Goal: Task Accomplishment & Management: Manage account settings

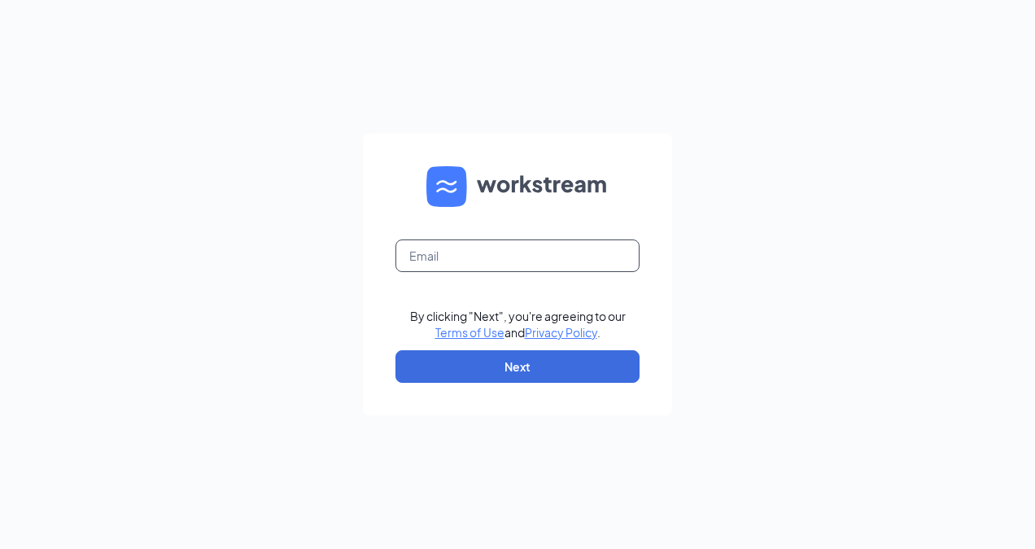
click at [527, 270] on input "text" at bounding box center [518, 255] width 244 height 33
type input "[EMAIL_ADDRESS][DOMAIN_NAME]"
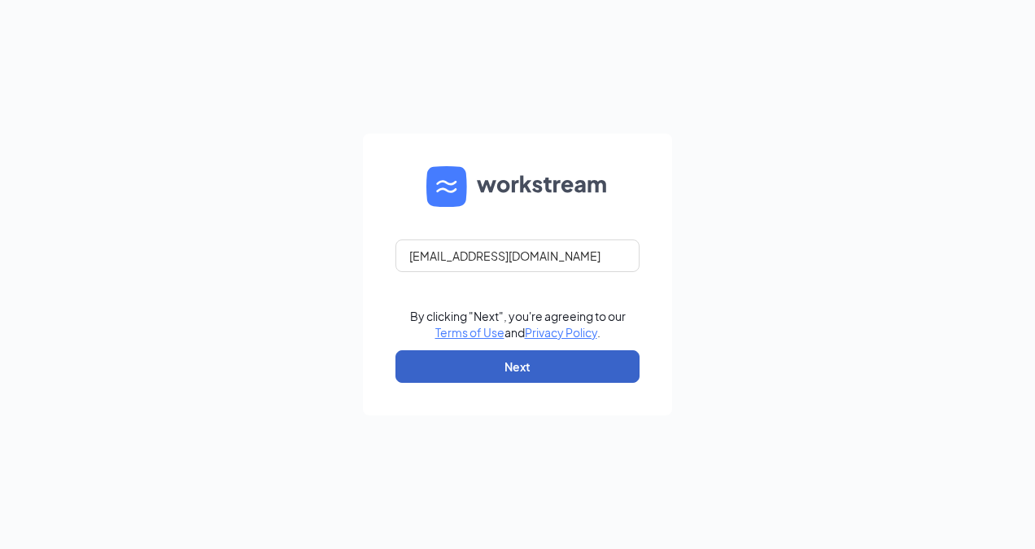
click at [511, 363] on button "Next" at bounding box center [518, 366] width 244 height 33
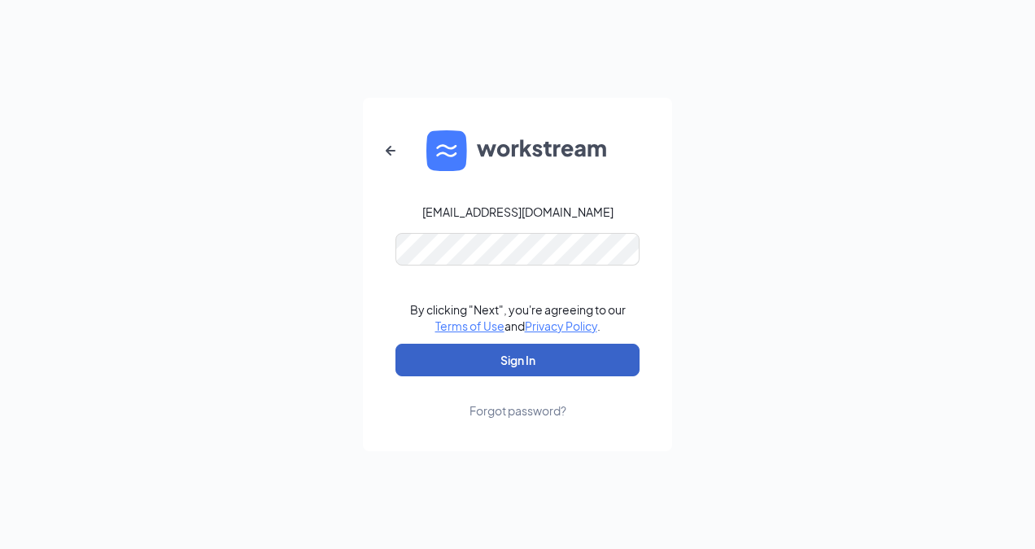
click at [469, 348] on button "Sign In" at bounding box center [518, 360] width 244 height 33
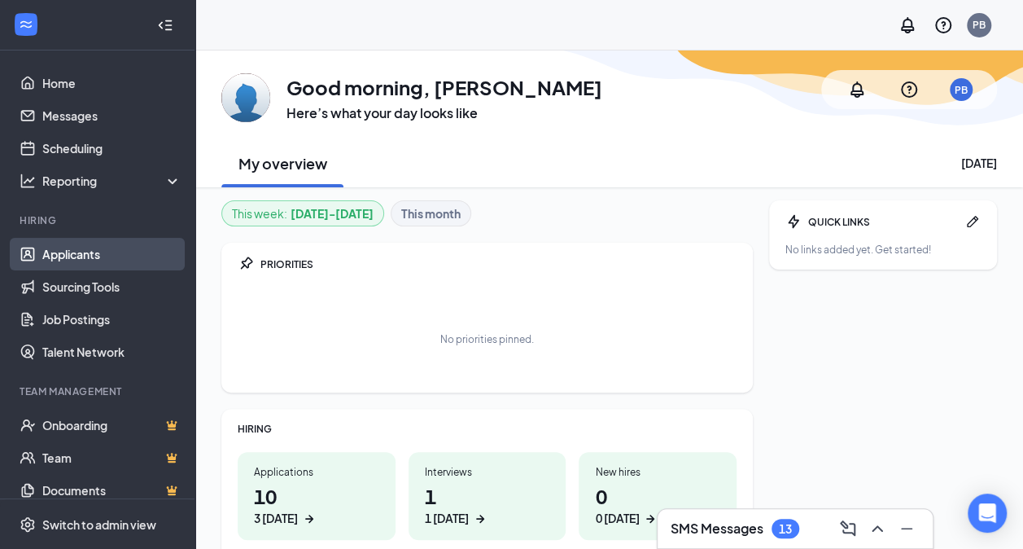
click at [92, 247] on link "Applicants" at bounding box center [111, 254] width 139 height 33
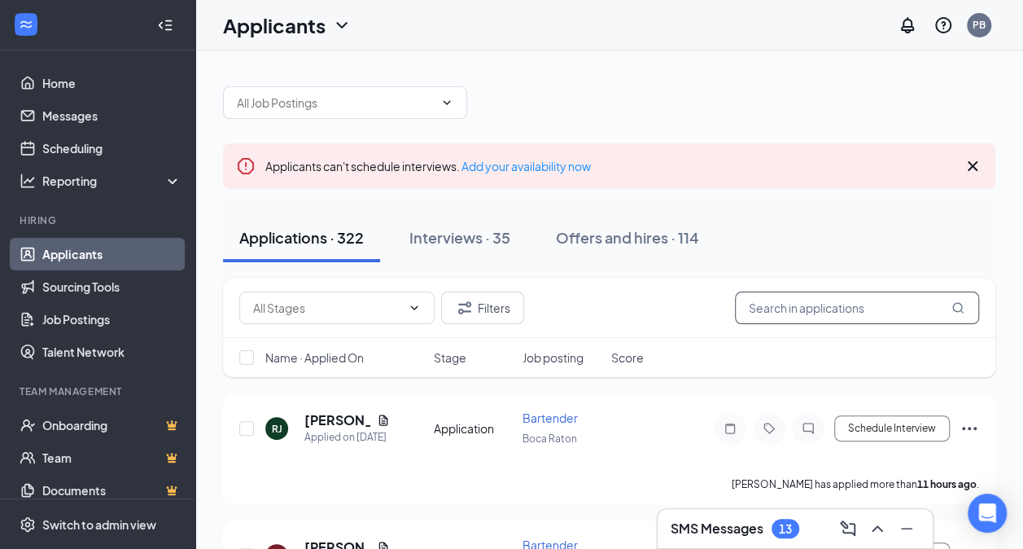
click at [781, 313] on input "text" at bounding box center [857, 307] width 244 height 33
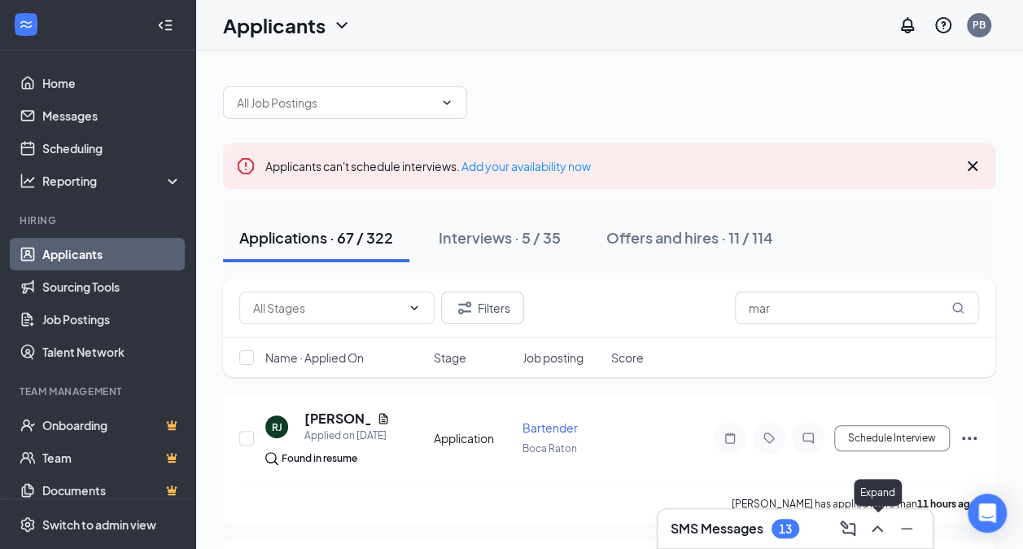
click at [882, 529] on icon "ChevronUp" at bounding box center [878, 529] width 20 height 20
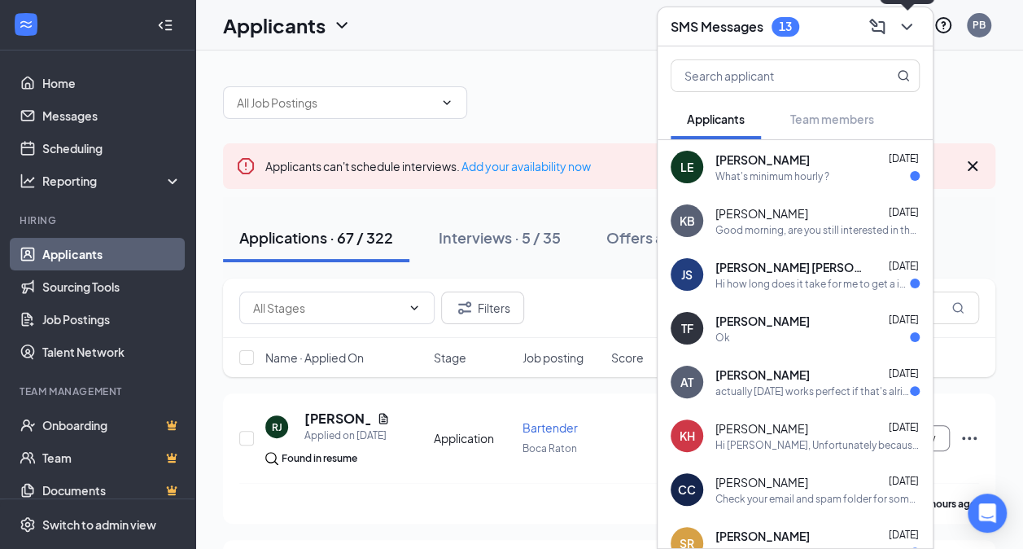
click at [907, 22] on icon "ChevronDown" at bounding box center [907, 27] width 20 height 20
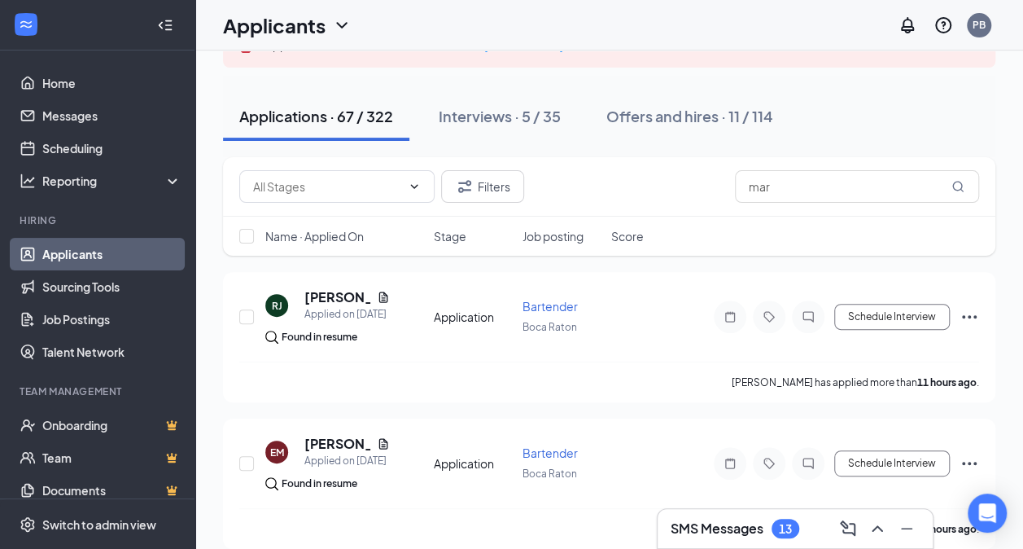
scroll to position [479, 0]
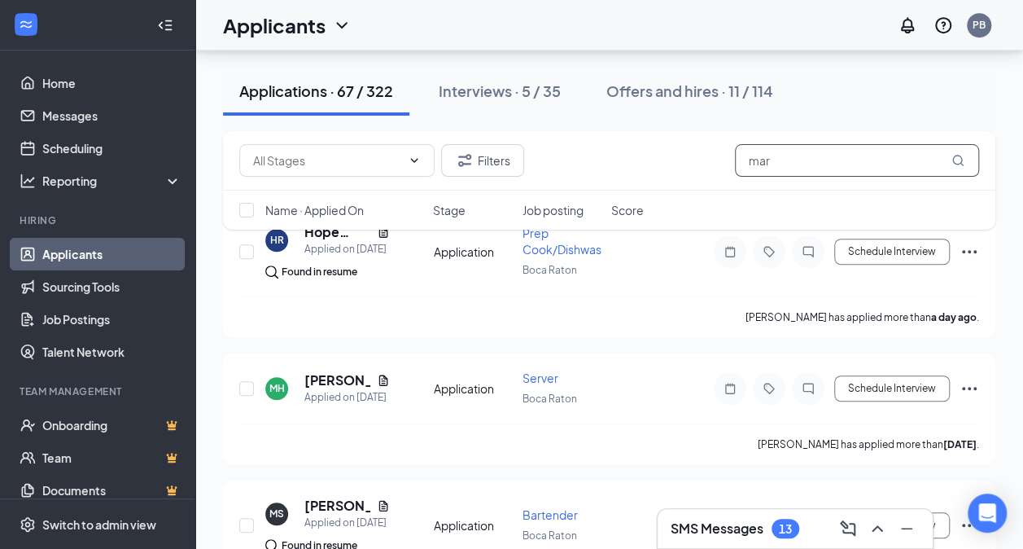
click at [777, 163] on input "mar" at bounding box center [857, 160] width 244 height 33
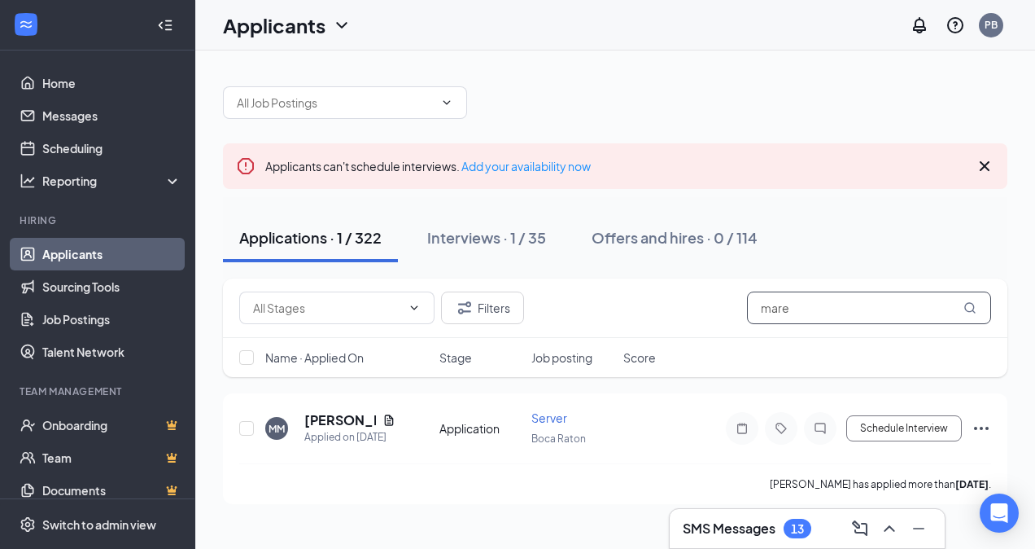
type input "marea"
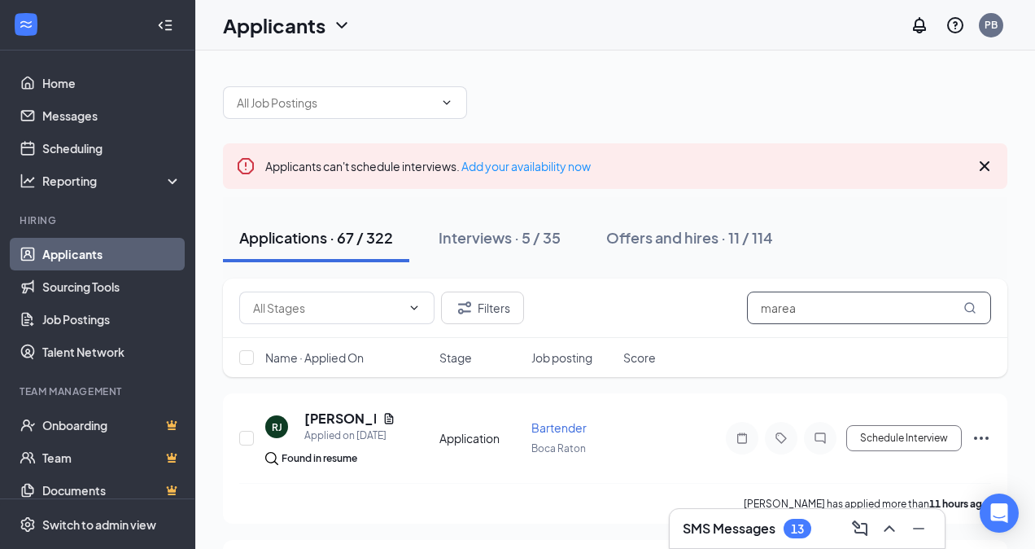
click at [812, 317] on input "marea" at bounding box center [869, 307] width 244 height 33
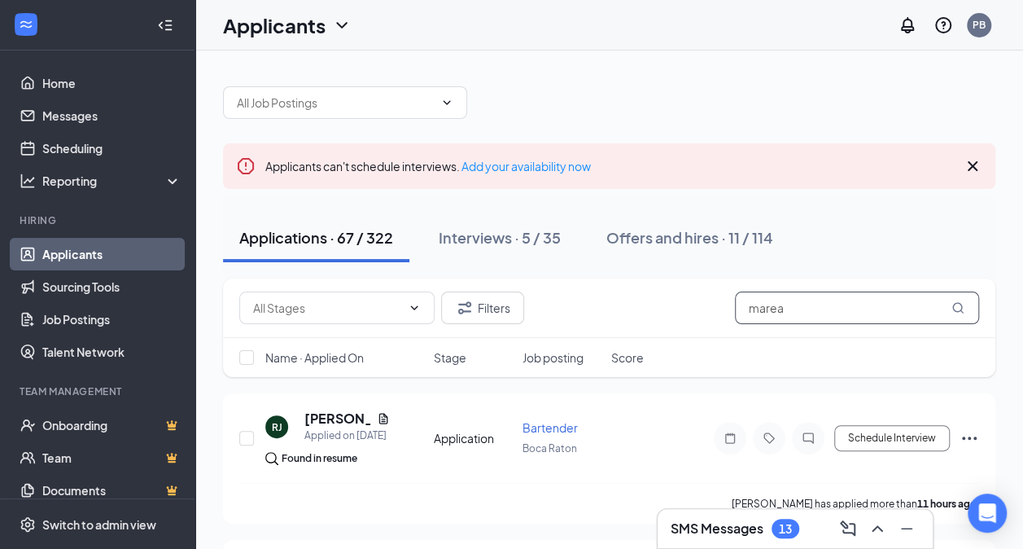
click at [812, 317] on input "marea" at bounding box center [857, 307] width 244 height 33
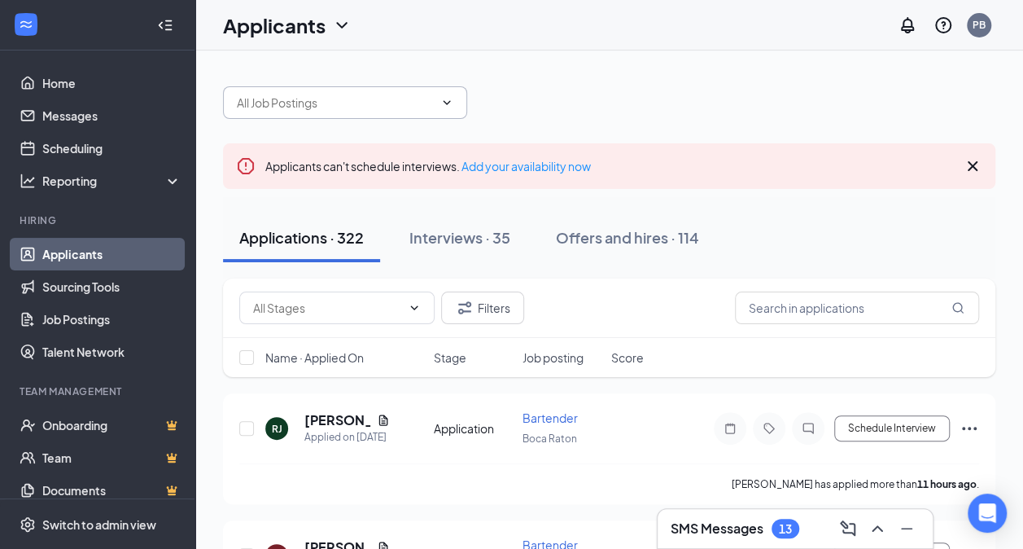
click at [446, 103] on icon "ChevronDown" at bounding box center [447, 102] width 7 height 4
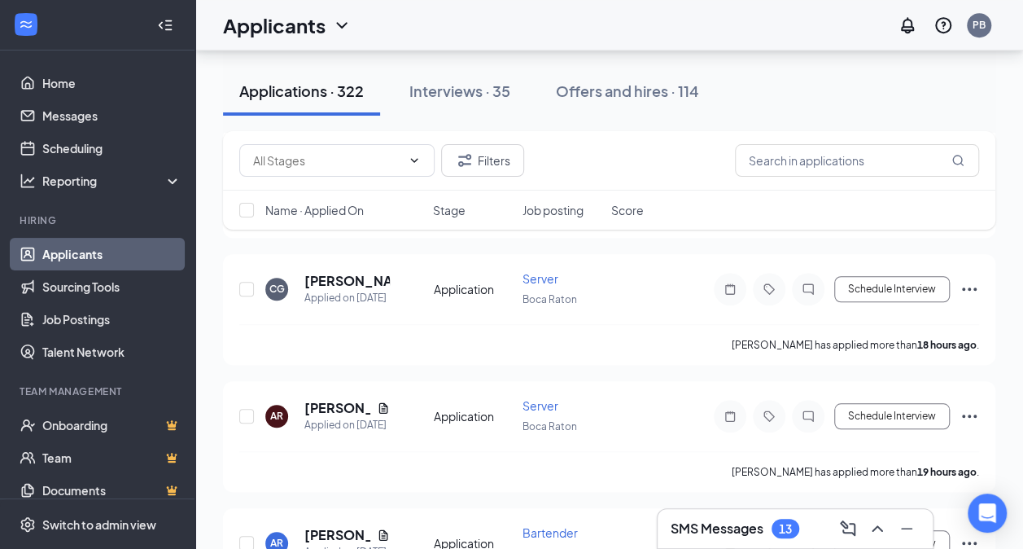
scroll to position [532, 0]
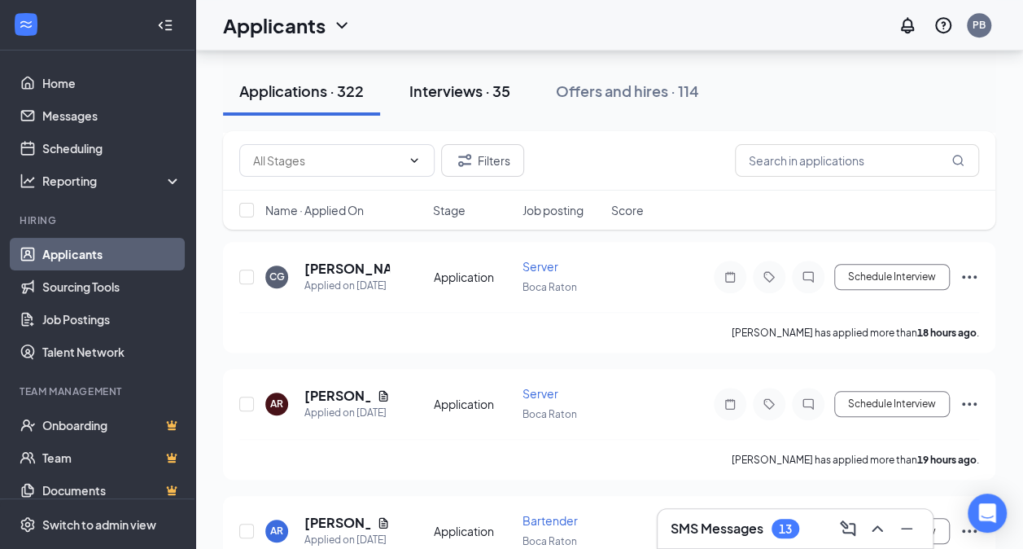
click at [489, 85] on div "Interviews · 35" at bounding box center [459, 91] width 101 height 20
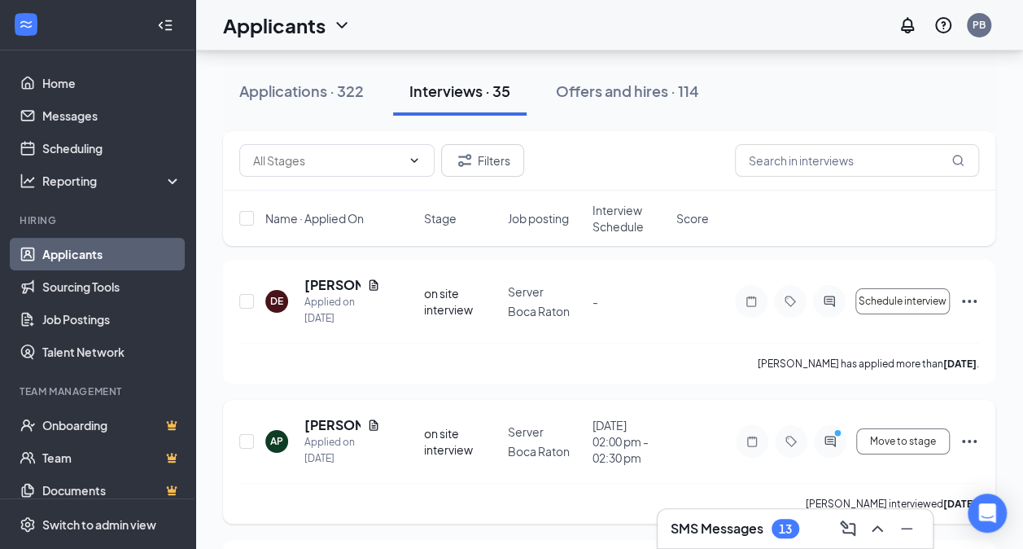
scroll to position [2895, 0]
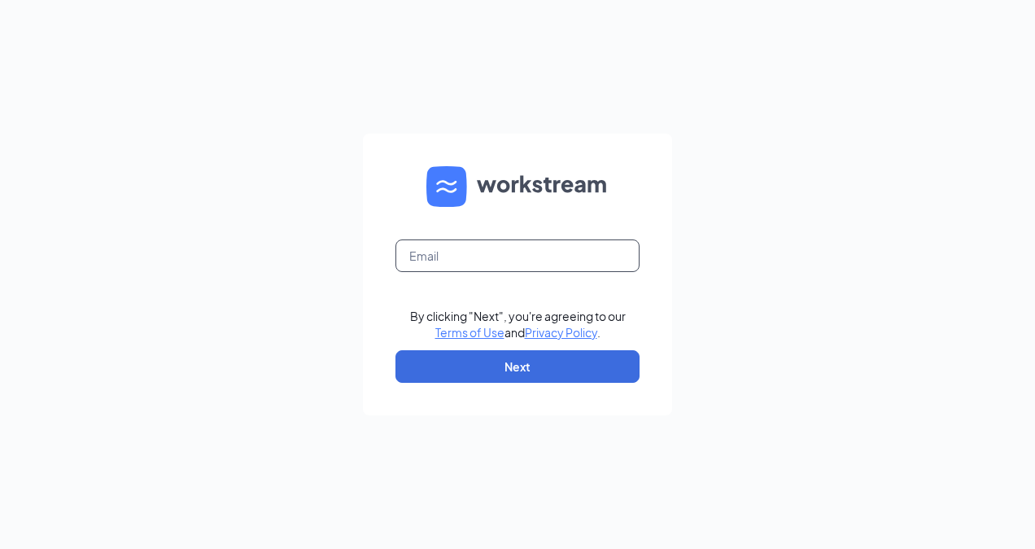
click at [467, 260] on input "text" at bounding box center [518, 255] width 244 height 33
type input "[EMAIL_ADDRESS][DOMAIN_NAME]"
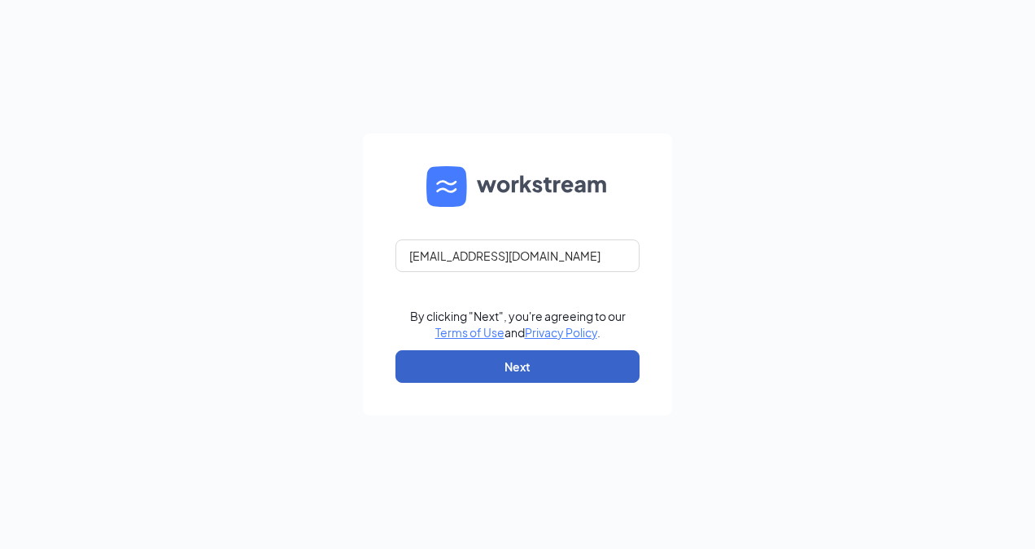
click at [494, 365] on button "Next" at bounding box center [518, 366] width 244 height 33
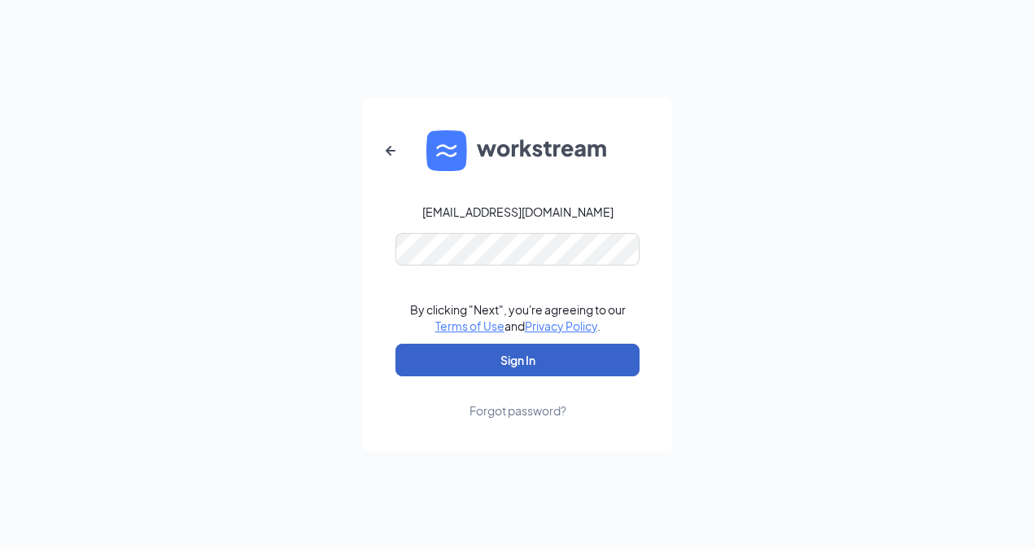
click at [495, 367] on button "Sign In" at bounding box center [518, 360] width 244 height 33
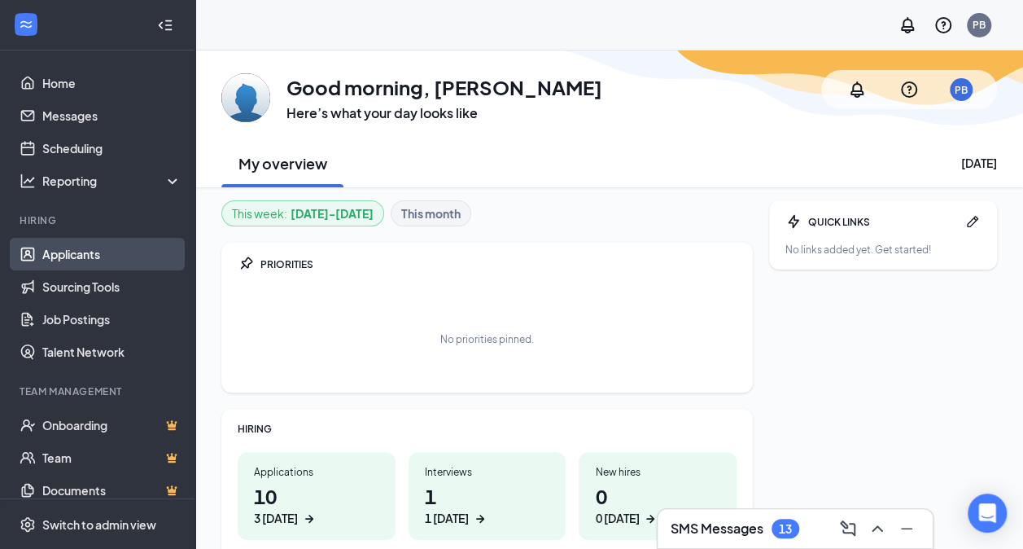
click at [42, 257] on link "Applicants" at bounding box center [111, 254] width 139 height 33
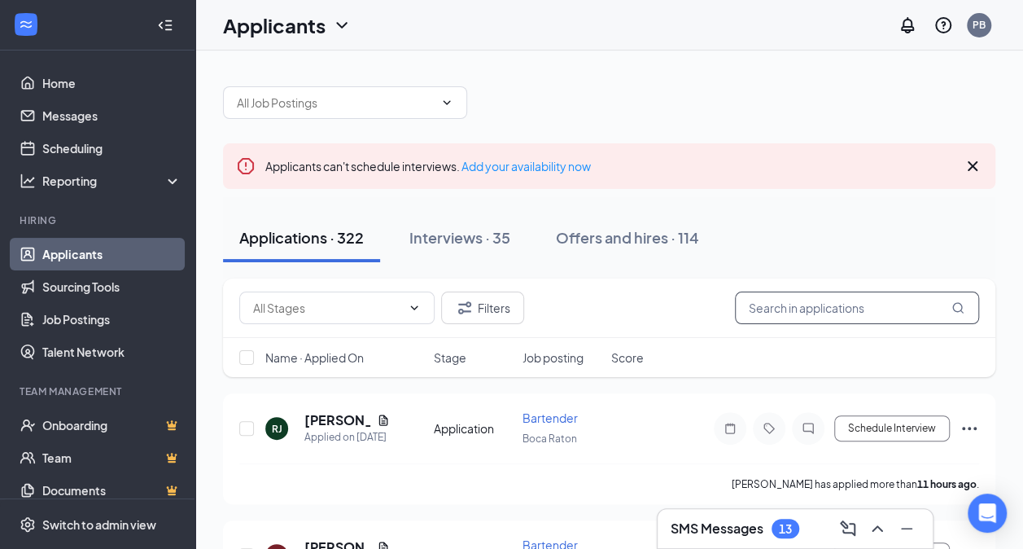
click at [816, 301] on input "text" at bounding box center [857, 307] width 244 height 33
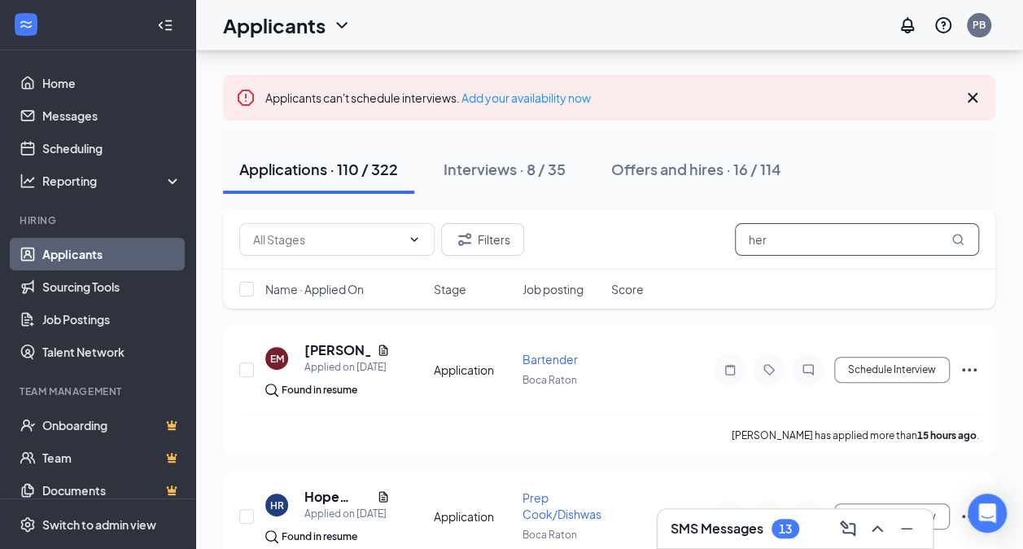
scroll to position [67, 0]
type input "herrera"
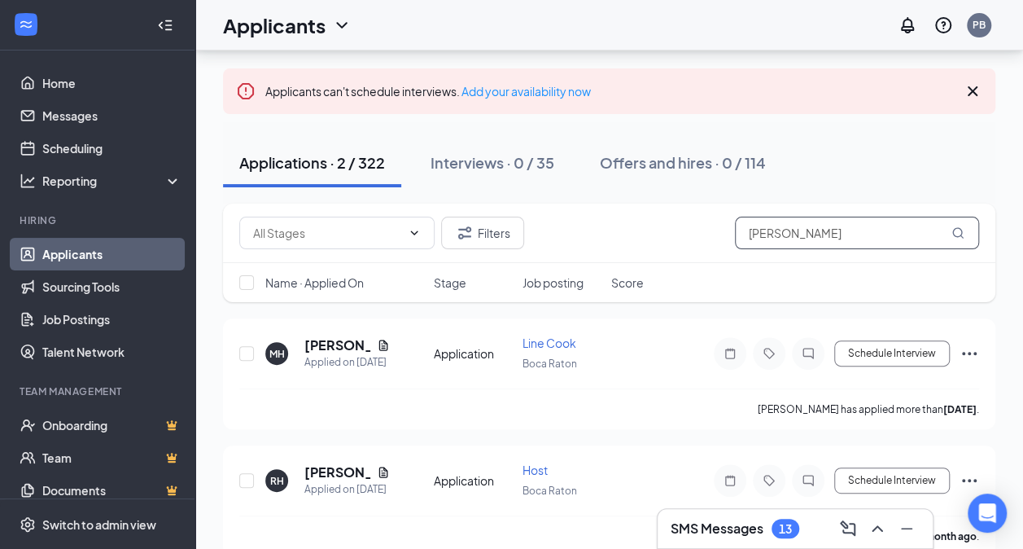
scroll to position [72, 0]
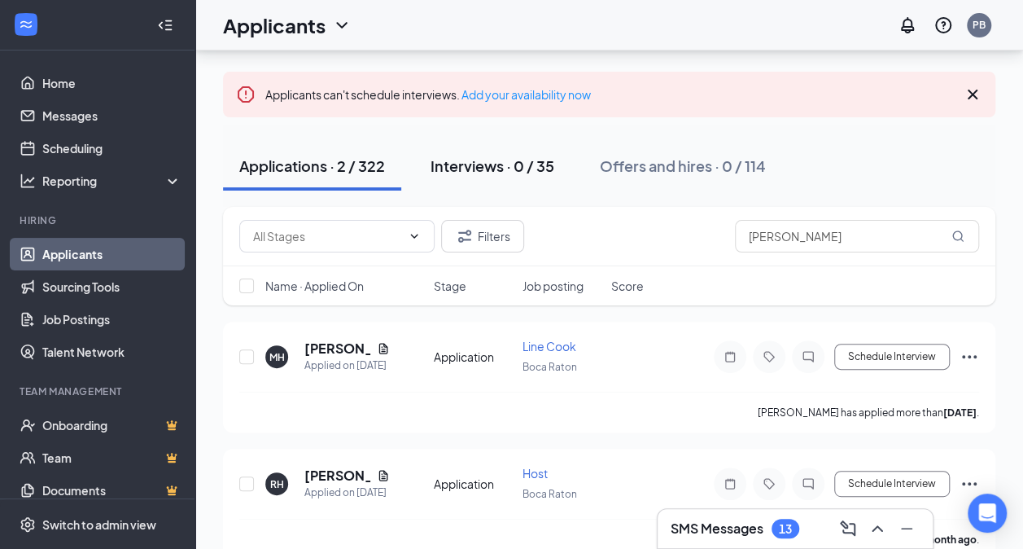
click at [512, 168] on div "Interviews · 0 / 35" at bounding box center [493, 165] width 124 height 20
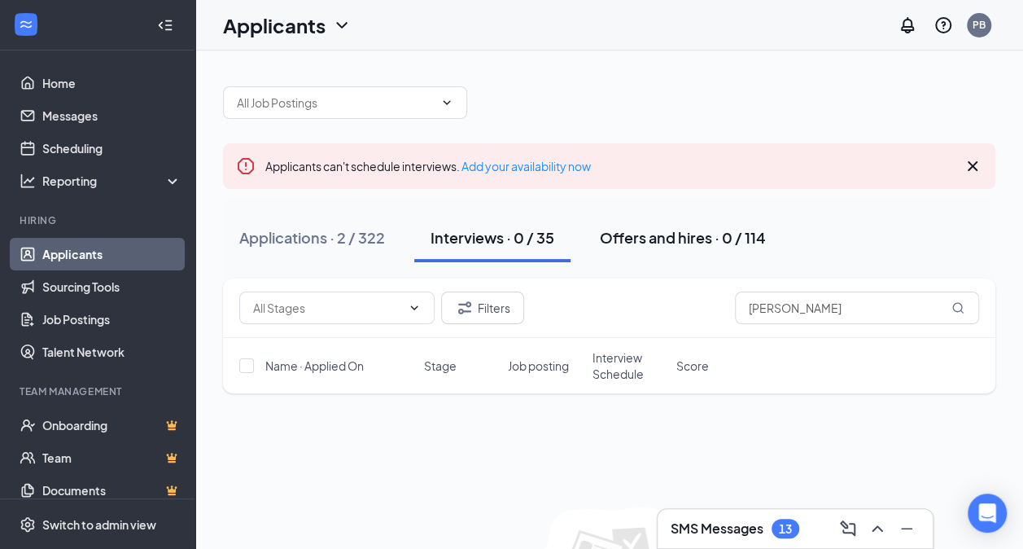
click at [668, 230] on div "Offers and hires · 0 / 114" at bounding box center [683, 237] width 166 height 20
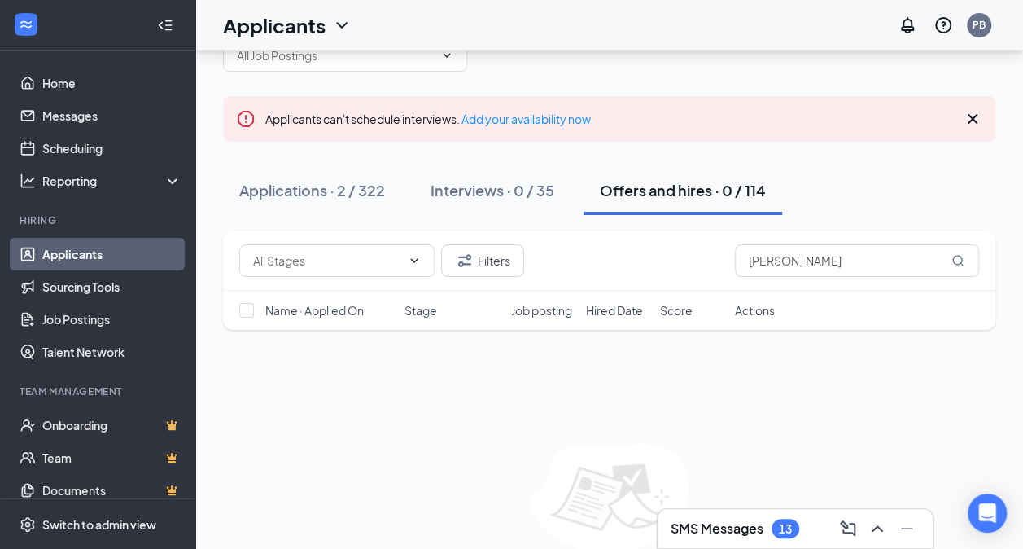
scroll to position [46, 0]
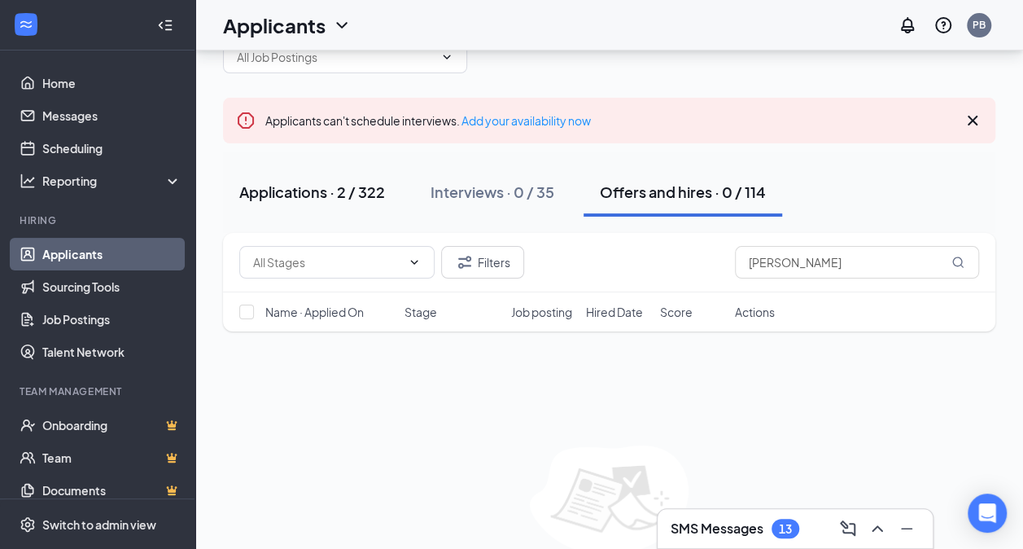
click at [348, 194] on div "Applications · 2 / 322" at bounding box center [312, 192] width 146 height 20
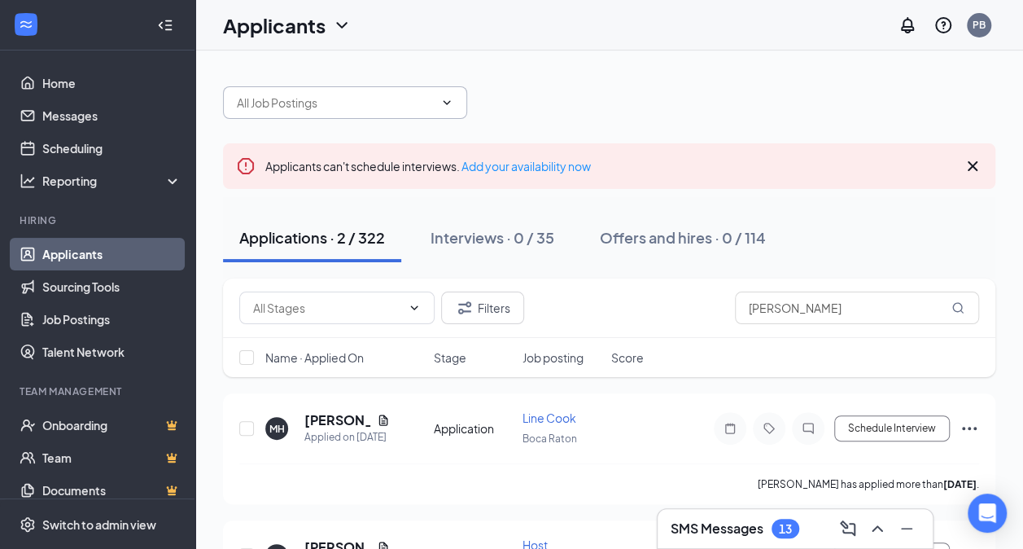
click at [453, 103] on span at bounding box center [345, 102] width 244 height 33
drag, startPoint x: 453, startPoint y: 103, endPoint x: 646, endPoint y: 109, distance: 193.0
click at [646, 109] on div at bounding box center [609, 94] width 772 height 49
click at [968, 166] on icon "Cross" at bounding box center [973, 166] width 20 height 20
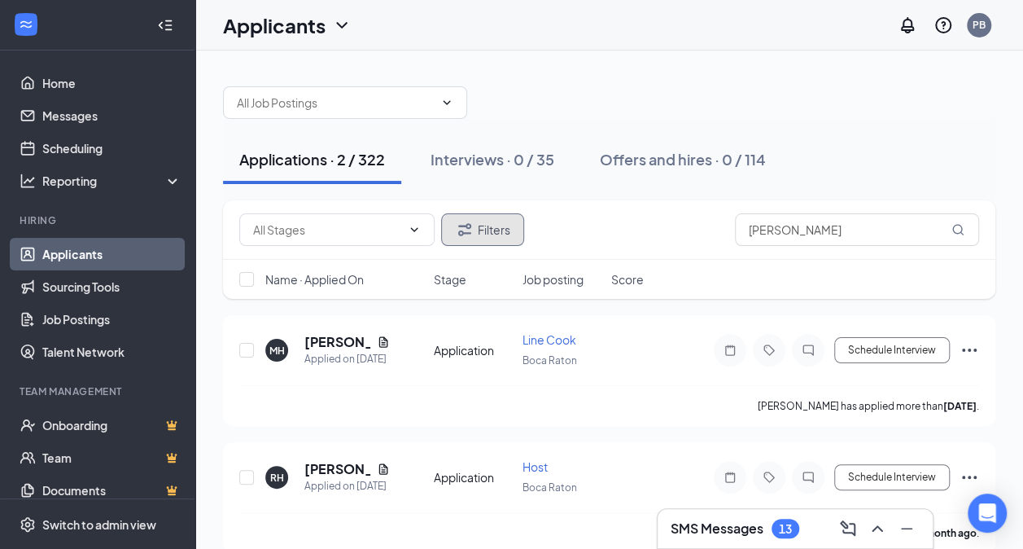
click at [462, 244] on button "Filters" at bounding box center [482, 229] width 83 height 33
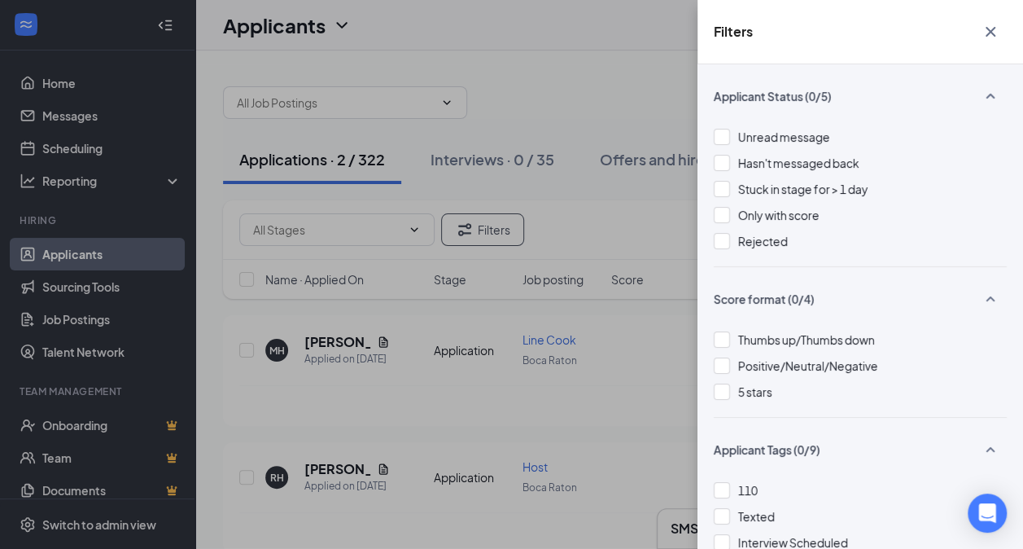
click at [536, 53] on div "Filters Applicant Status (0/5) Unread message Hasn't messaged back Stuck in sta…" at bounding box center [511, 274] width 1023 height 549
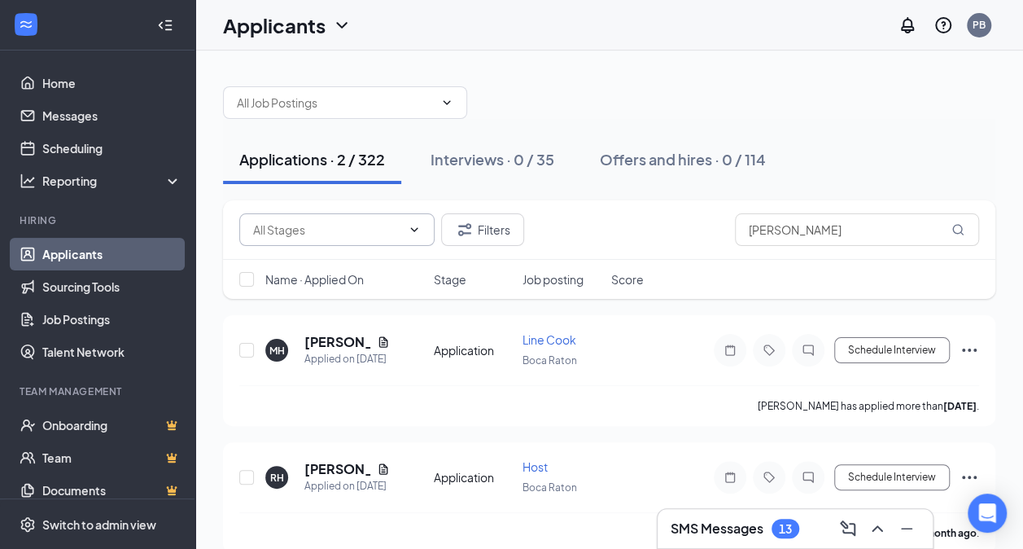
click at [422, 228] on span at bounding box center [336, 229] width 195 height 33
click at [414, 229] on icon "ChevronDown" at bounding box center [414, 229] width 13 height 13
click at [527, 342] on span "Line Cook" at bounding box center [550, 339] width 54 height 15
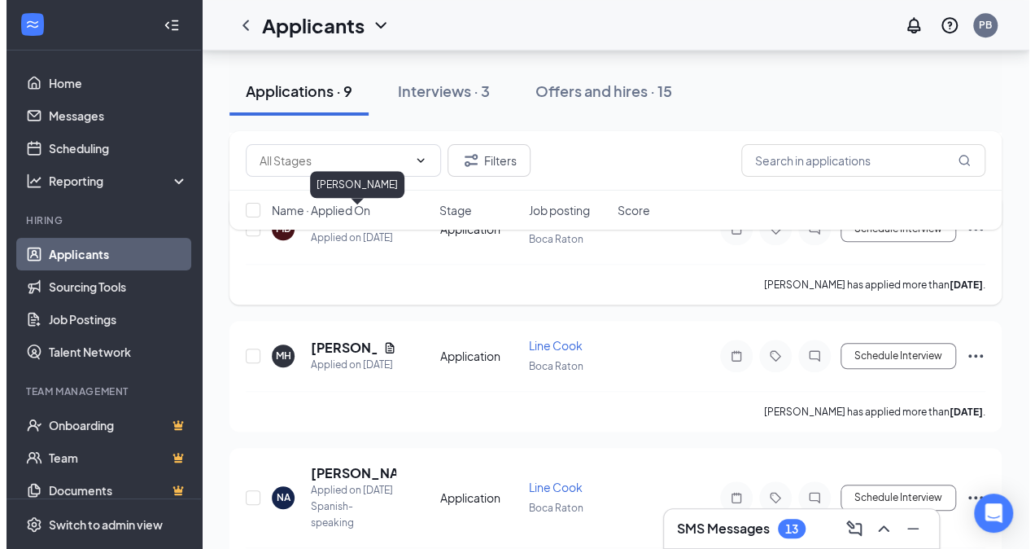
scroll to position [488, 0]
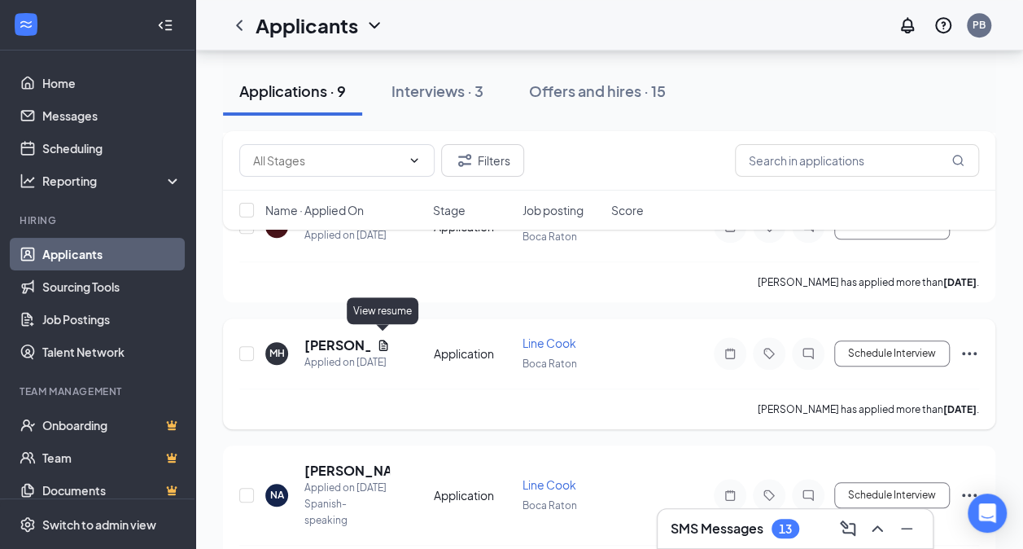
click at [383, 345] on icon "Document" at bounding box center [383, 344] width 9 height 11
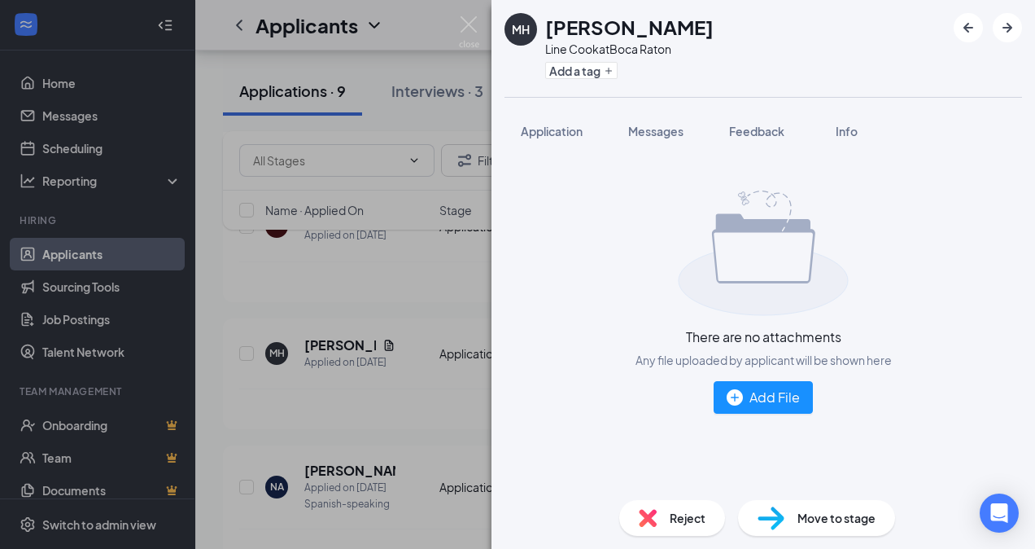
click at [398, 296] on div "MH Mariel Herrera Line Cook at Boca Raton Add a tag Application Messages Feedba…" at bounding box center [517, 274] width 1035 height 549
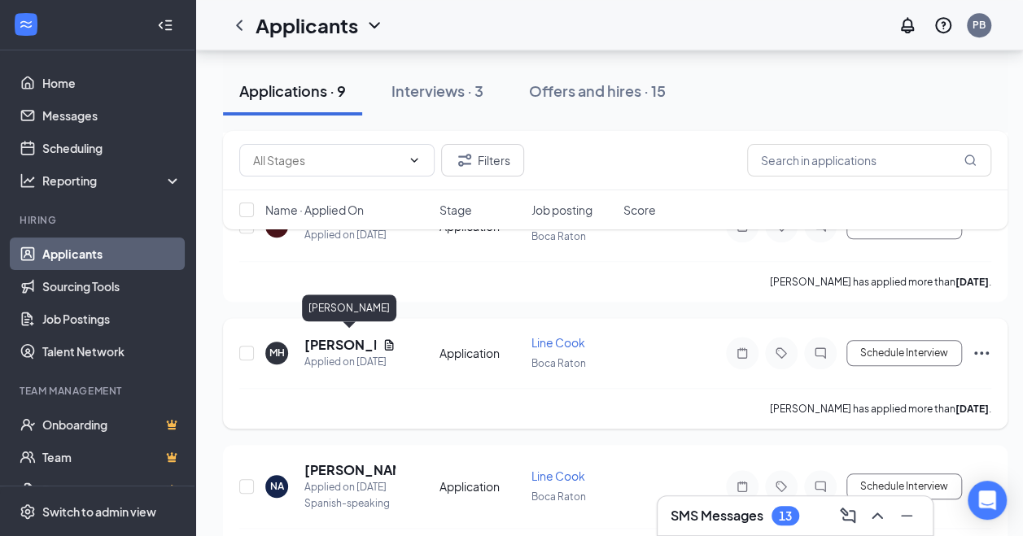
click at [334, 336] on h5 "Mariel Herrera" at bounding box center [340, 345] width 72 height 18
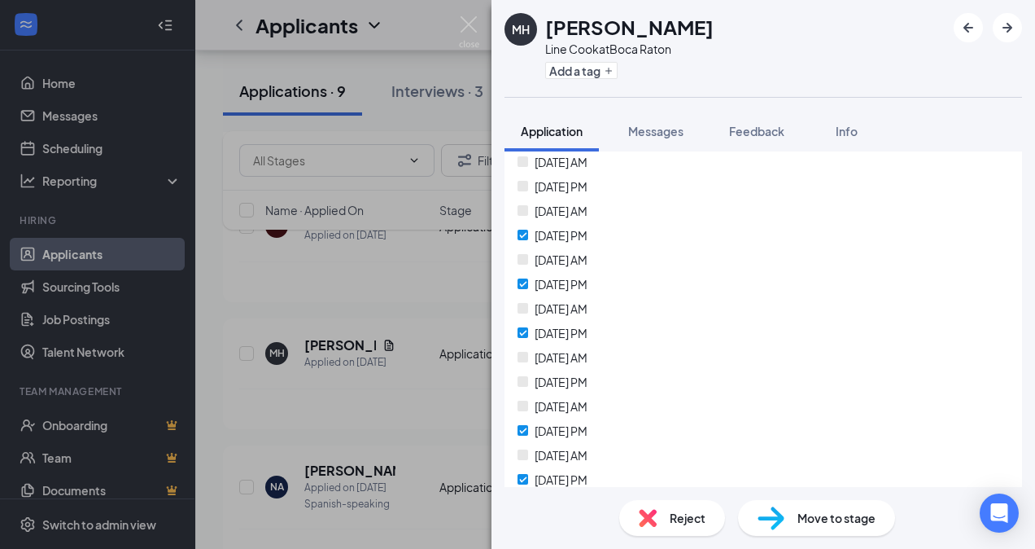
scroll to position [431, 0]
click at [804, 524] on span "Move to stage" at bounding box center [837, 518] width 78 height 18
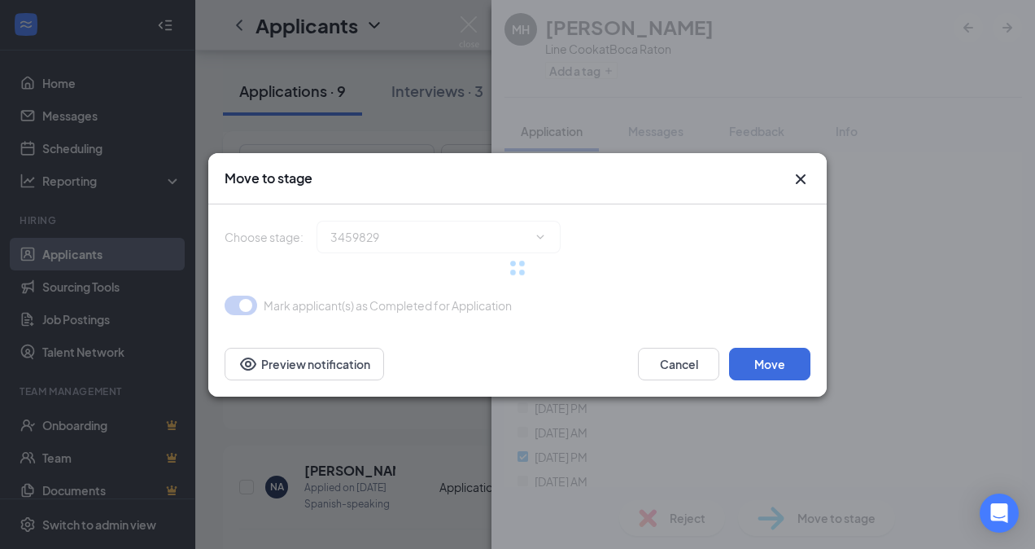
type input "Phone Screen Scheduled (next stage)"
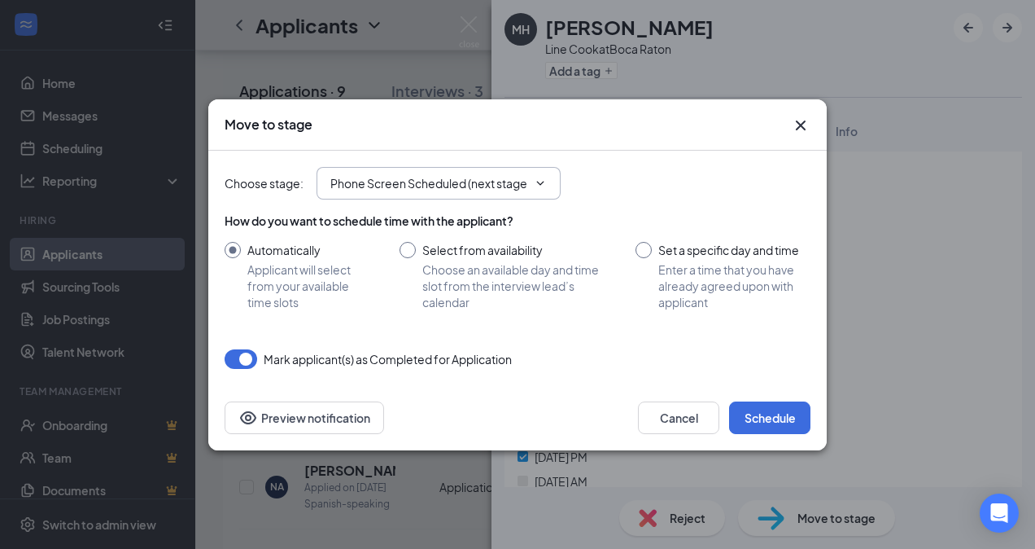
click at [542, 182] on icon "ChevronDown" at bounding box center [540, 183] width 7 height 4
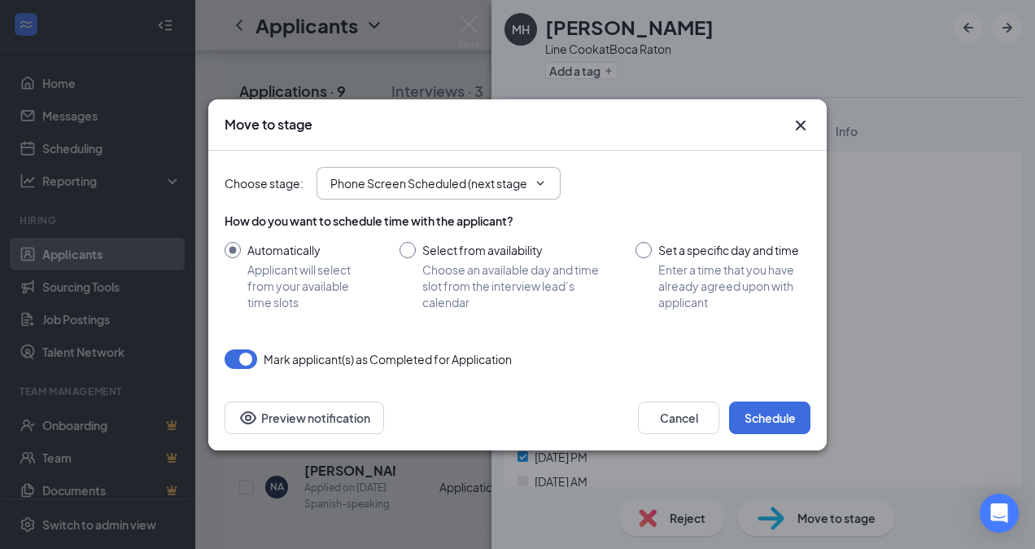
scroll to position [0, 4]
click at [542, 182] on icon "ChevronDown" at bounding box center [540, 183] width 7 height 4
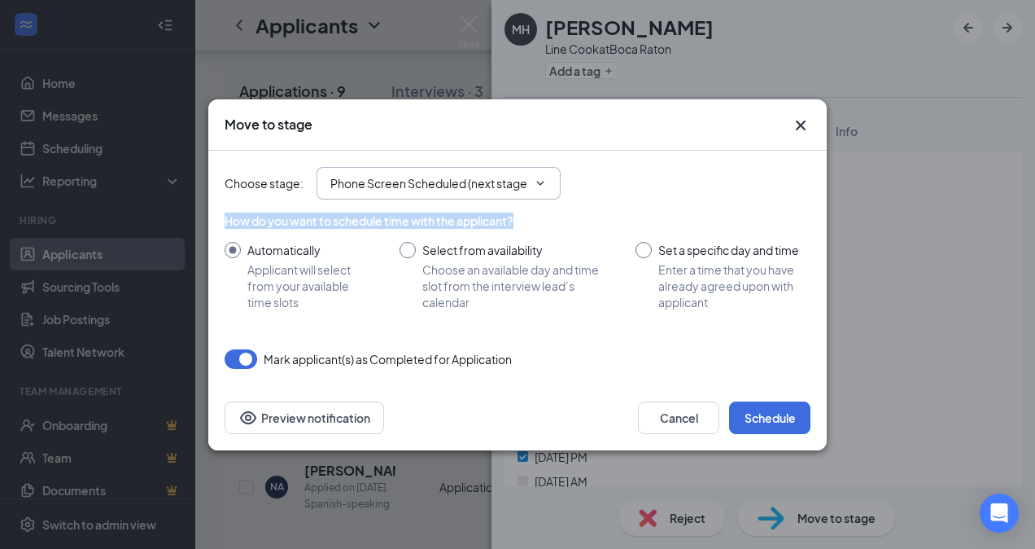
click at [542, 182] on icon "ChevronDown" at bounding box center [540, 183] width 7 height 4
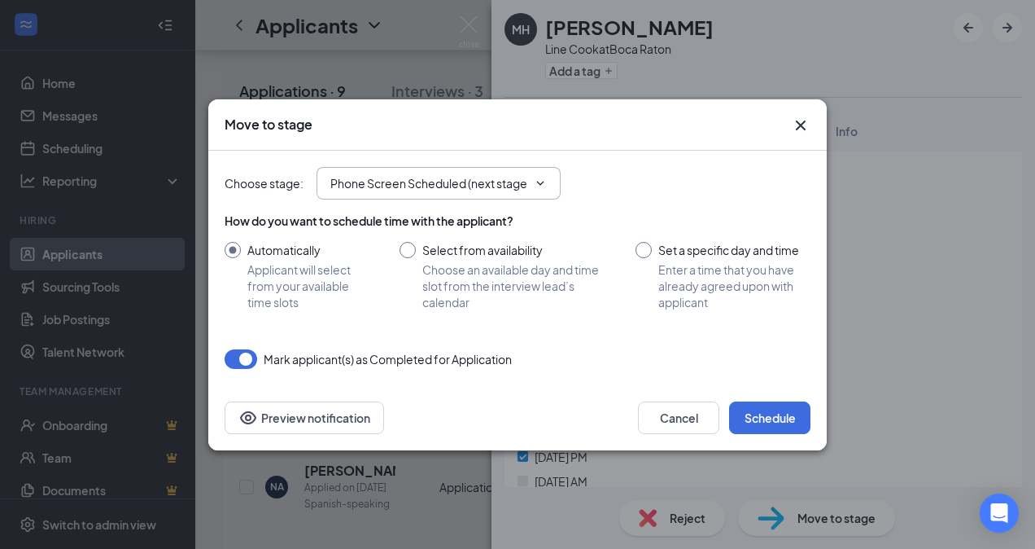
scroll to position [0, 4]
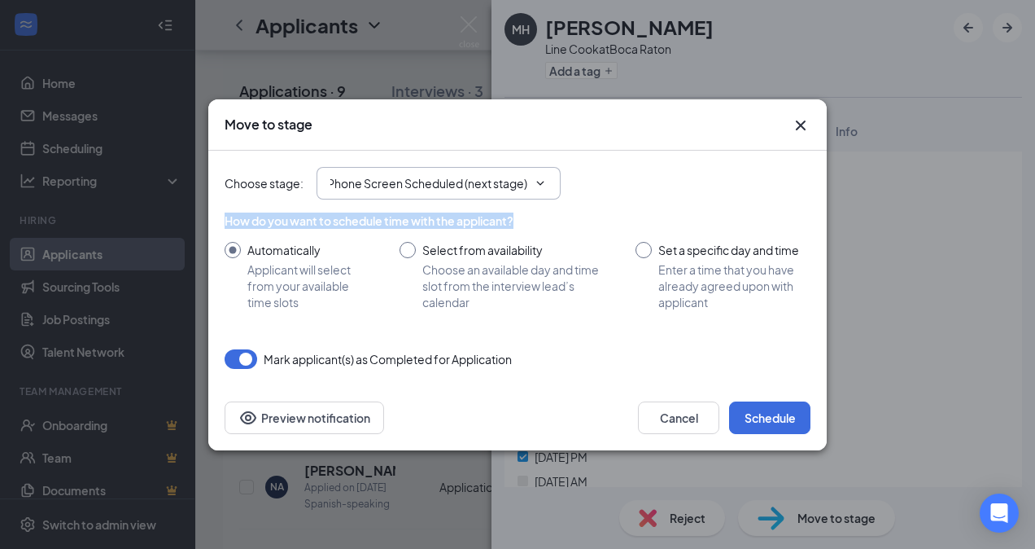
click at [542, 182] on icon "ChevronDown" at bounding box center [540, 183] width 7 height 4
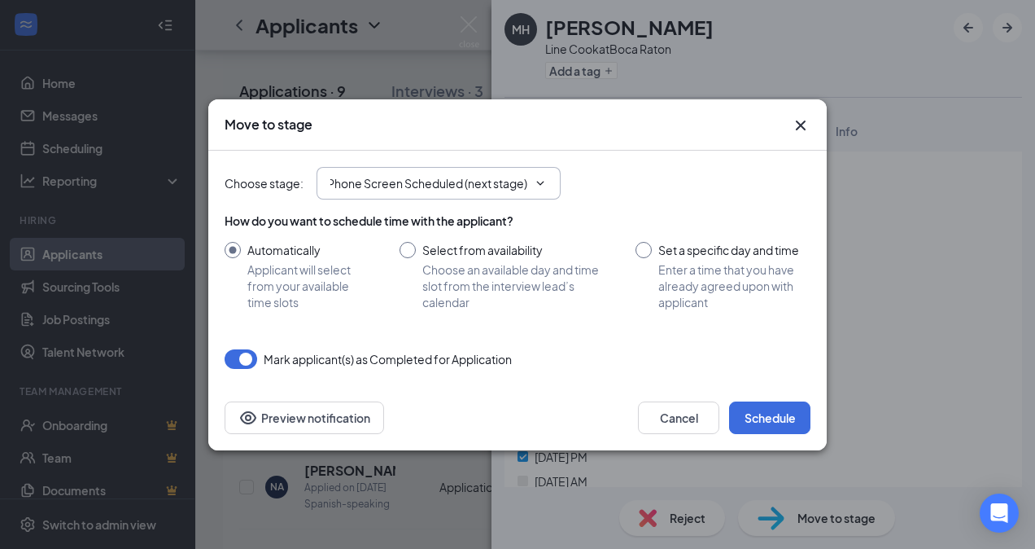
scroll to position [0, 0]
click at [689, 192] on div "Choose stage : Phone Screen Scheduled (next stage)" at bounding box center [518, 183] width 586 height 33
click at [801, 116] on icon "Cross" at bounding box center [801, 126] width 20 height 20
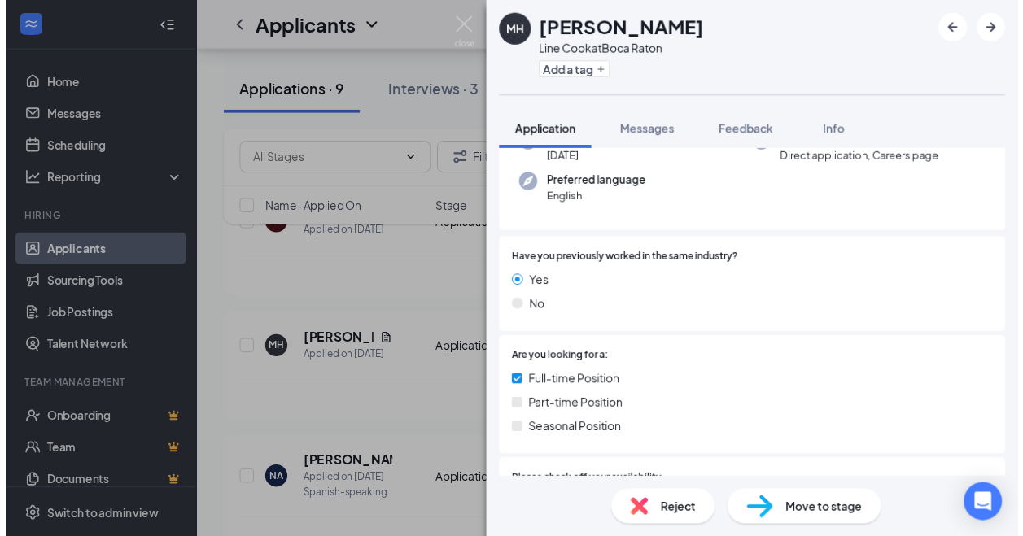
scroll to position [107, 0]
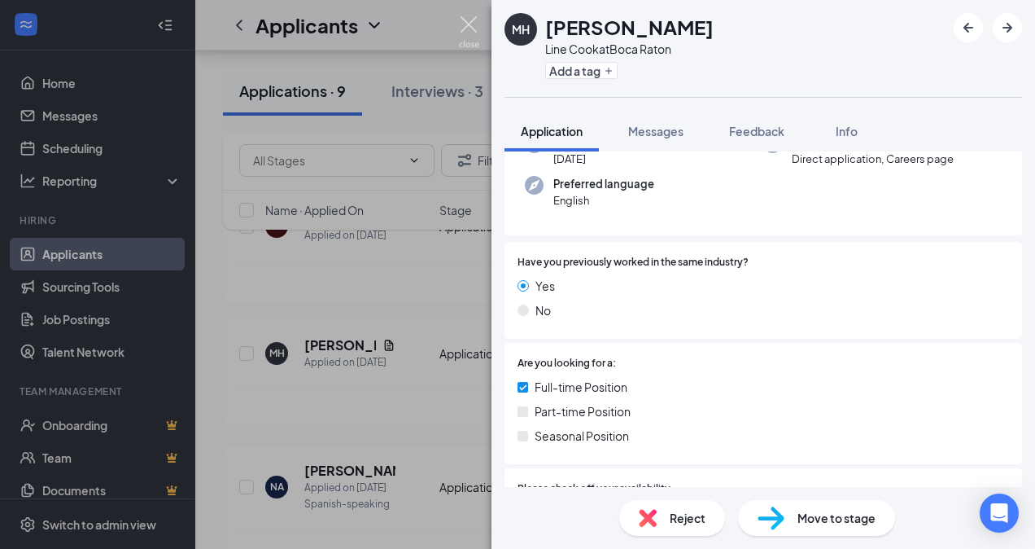
click at [470, 32] on img at bounding box center [469, 32] width 20 height 32
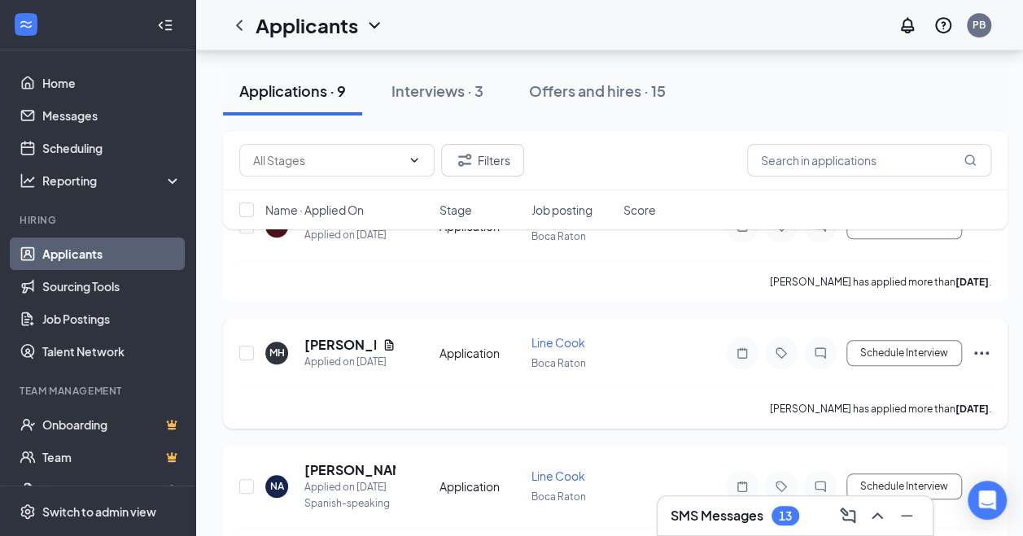
click at [984, 352] on icon "Ellipses" at bounding box center [982, 354] width 20 height 20
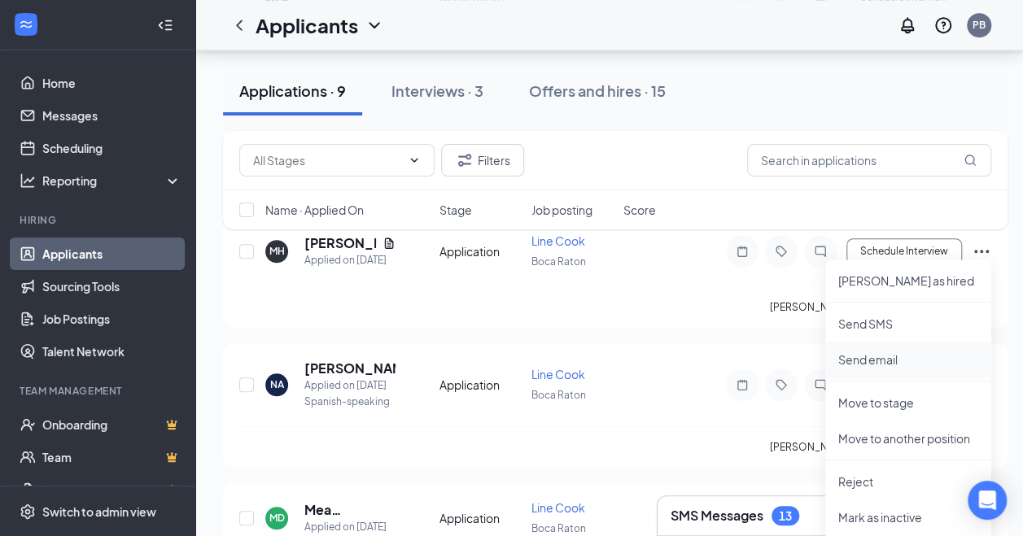
scroll to position [596, 0]
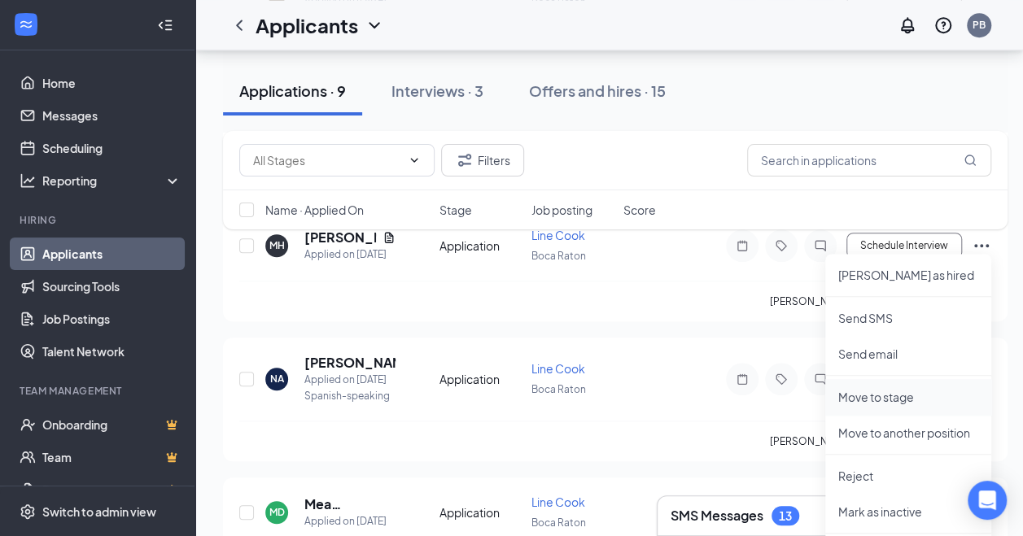
click at [891, 398] on p "Move to stage" at bounding box center [908, 397] width 140 height 16
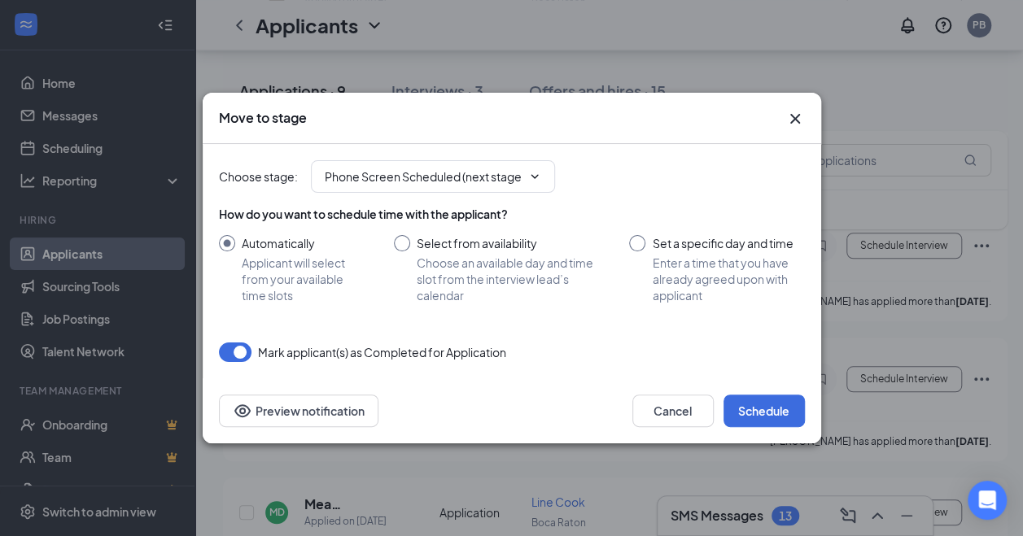
click at [639, 246] on input "Set a specific day and time Enter a time that you have already agreed upon with…" at bounding box center [716, 269] width 175 height 68
radio input "true"
radio input "false"
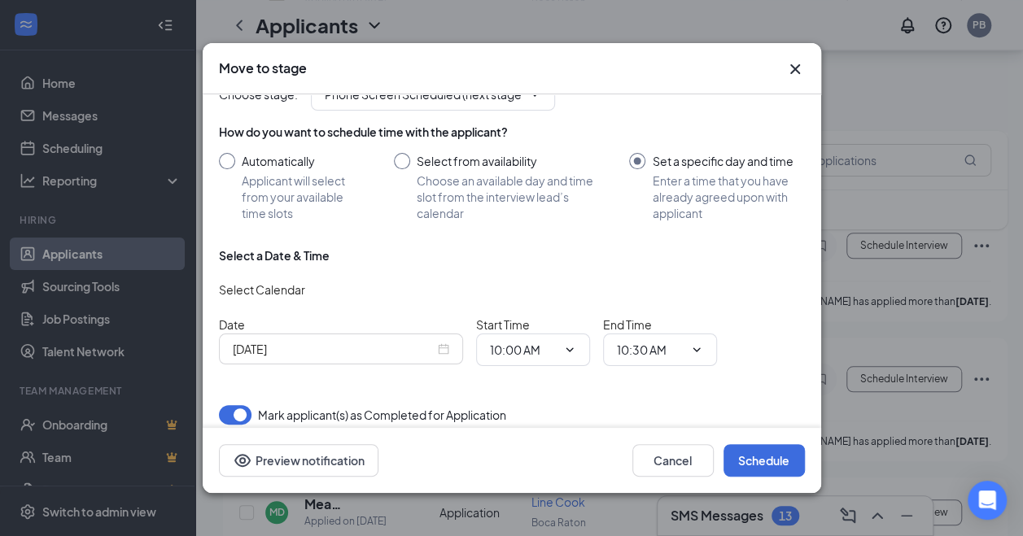
scroll to position [0, 0]
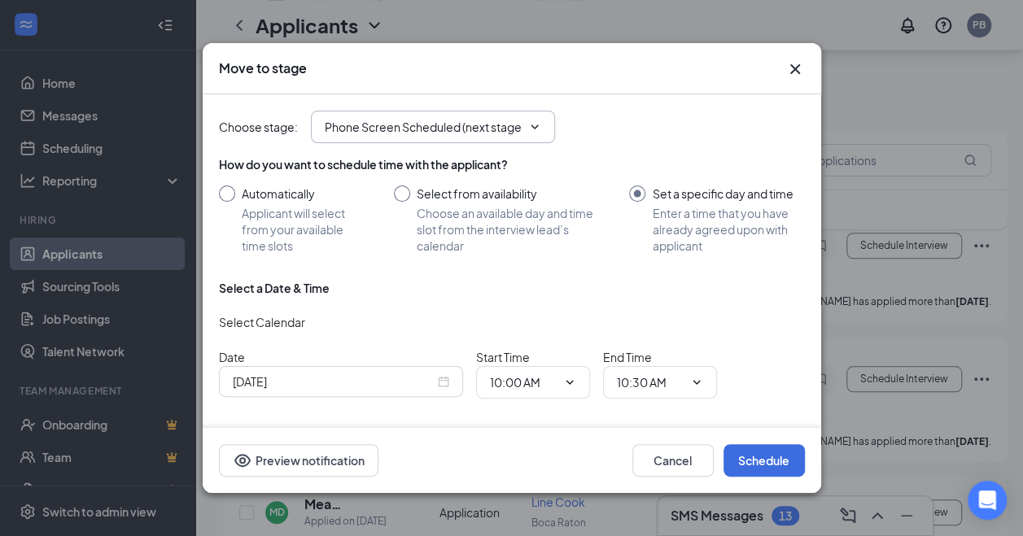
click at [536, 125] on icon "ChevronDown" at bounding box center [534, 127] width 7 height 4
click at [790, 59] on icon "Cross" at bounding box center [796, 69] width 20 height 20
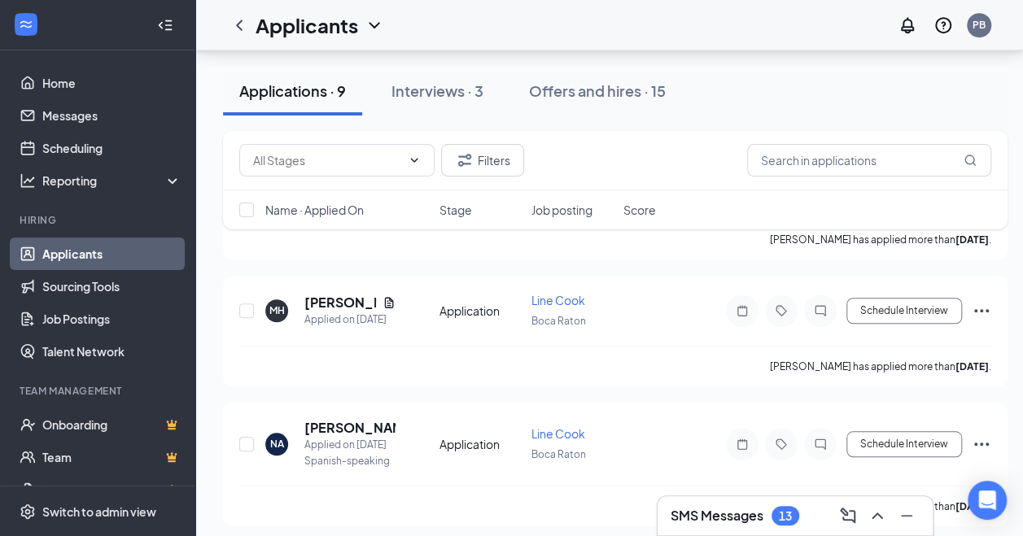
scroll to position [528, 0]
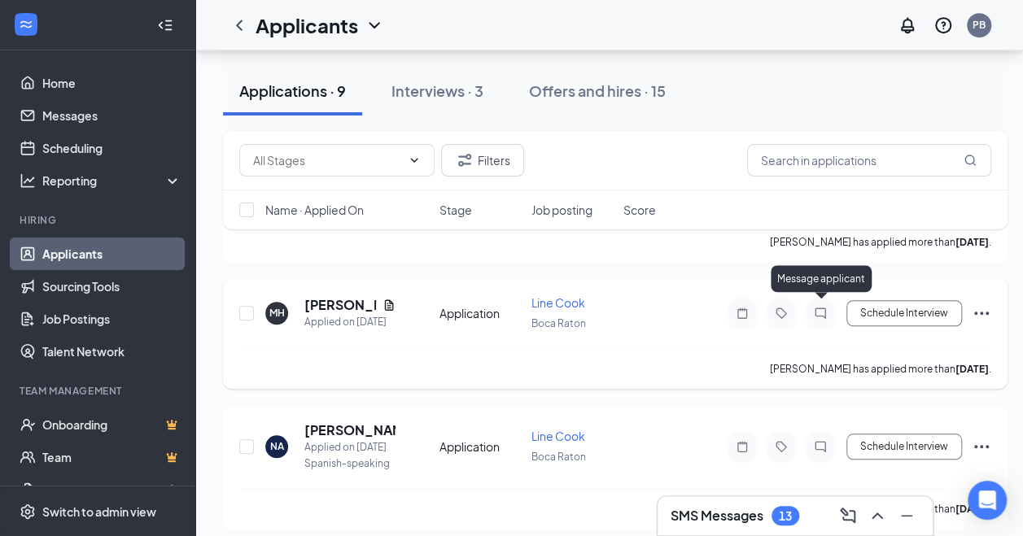
click at [816, 308] on icon "ChatInactive" at bounding box center [820, 313] width 11 height 11
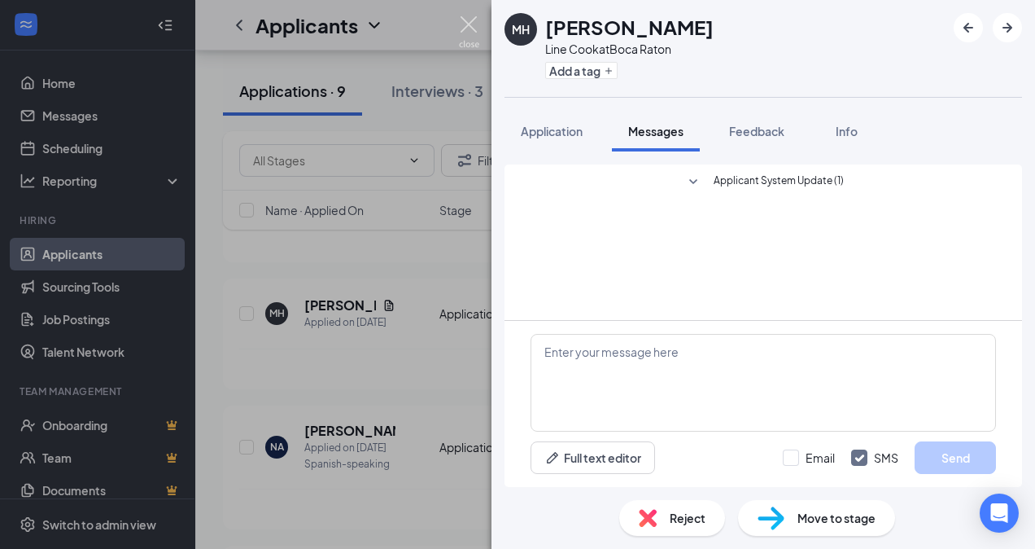
click at [475, 30] on img at bounding box center [469, 32] width 20 height 32
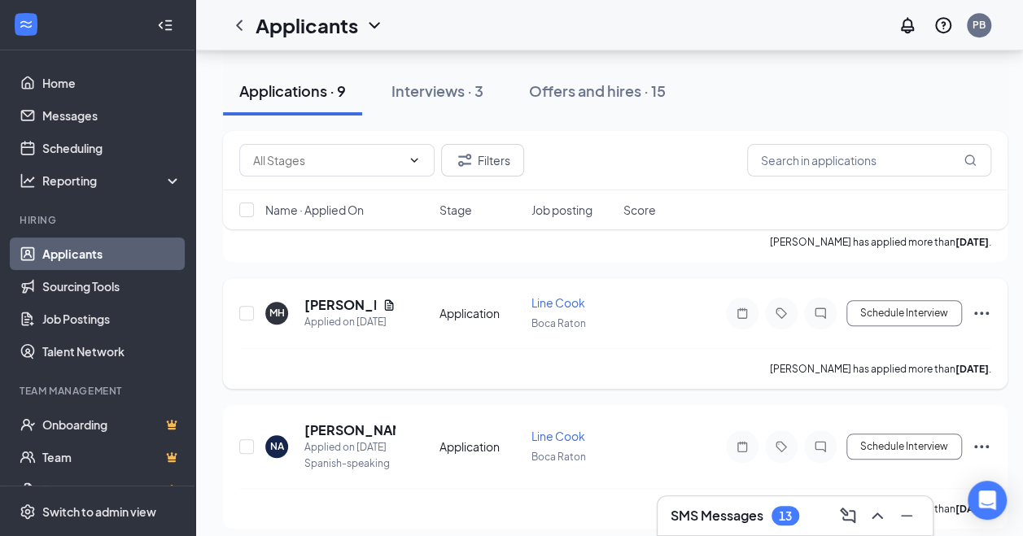
click at [973, 308] on icon "Ellipses" at bounding box center [982, 314] width 20 height 20
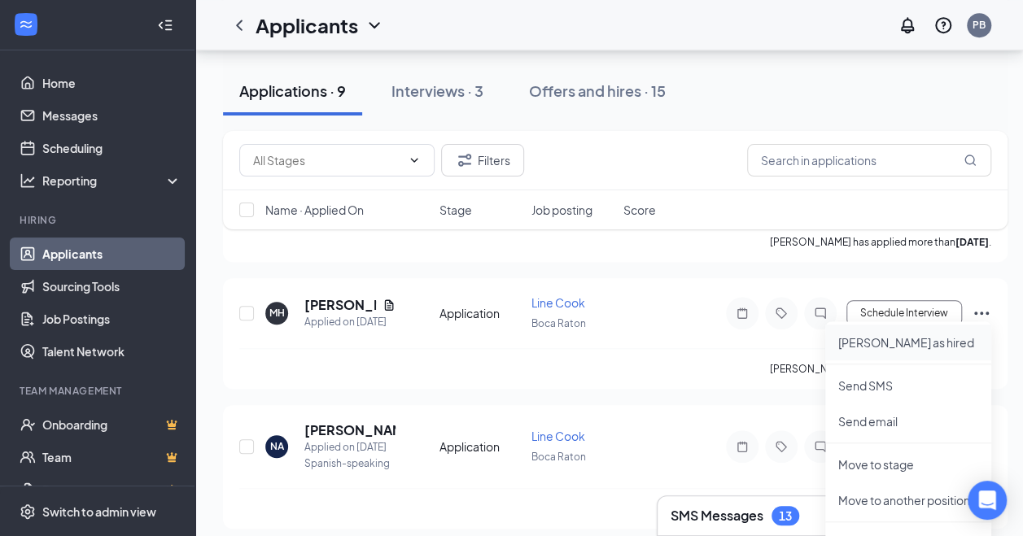
click at [904, 339] on p "Mark as hired" at bounding box center [908, 343] width 140 height 16
type input "Hiring Complete (final stage)"
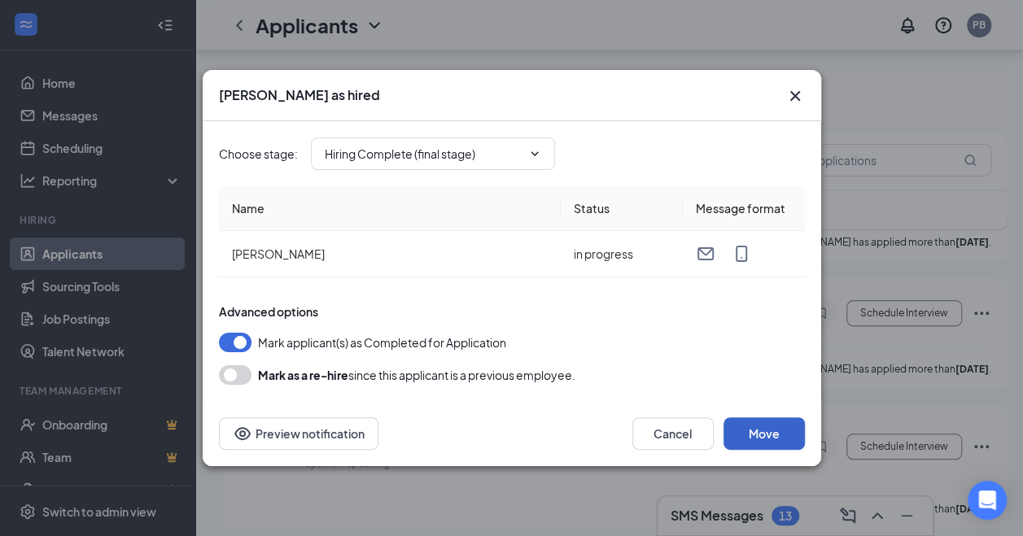
click at [772, 436] on button "Move" at bounding box center [764, 434] width 81 height 33
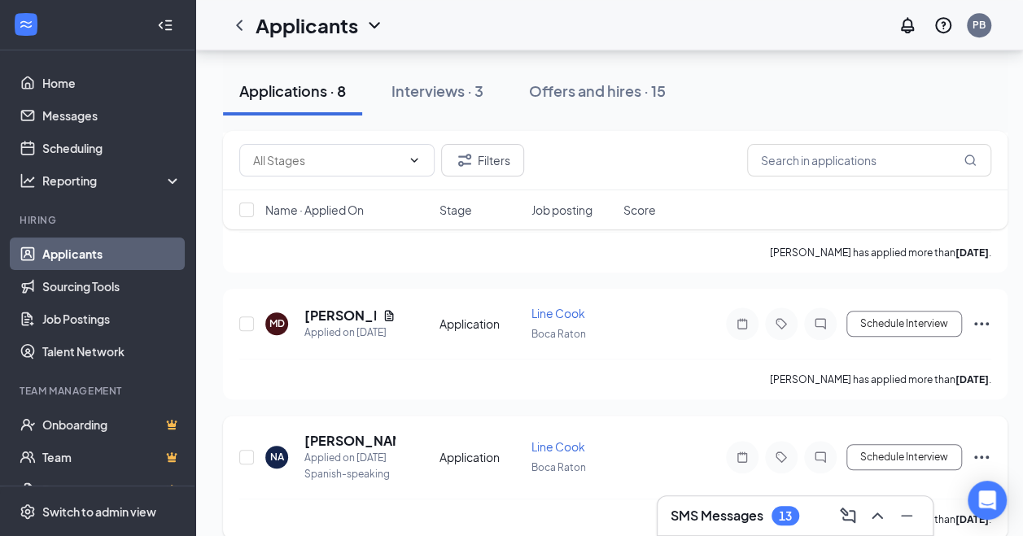
scroll to position [390, 0]
click at [383, 317] on icon "Document" at bounding box center [389, 316] width 13 height 13
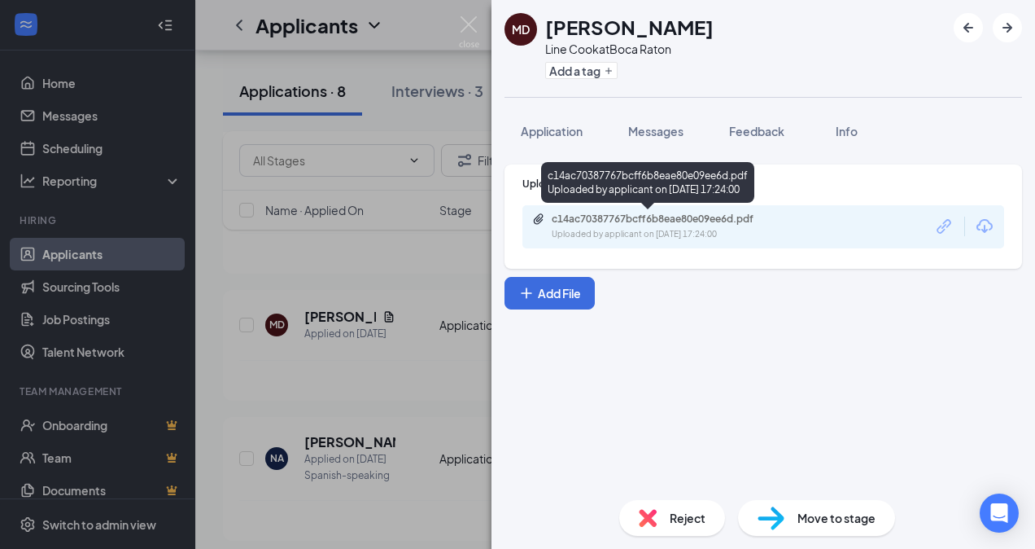
click at [662, 221] on div "c14ac70387767bcff6b8eae80e09ee6d.pdf" at bounding box center [666, 218] width 228 height 13
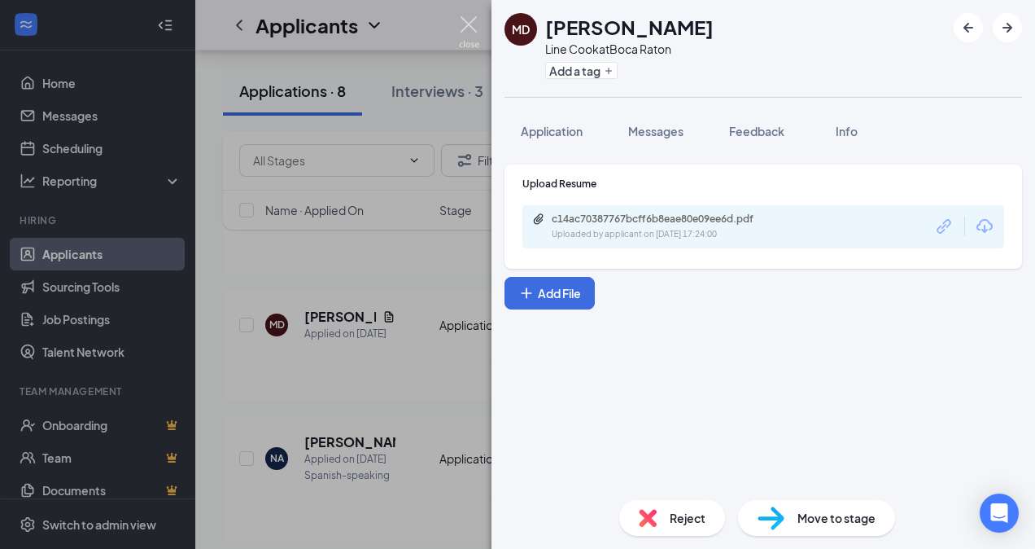
click at [472, 28] on img at bounding box center [469, 32] width 20 height 32
